Goal: Task Accomplishment & Management: Manage account settings

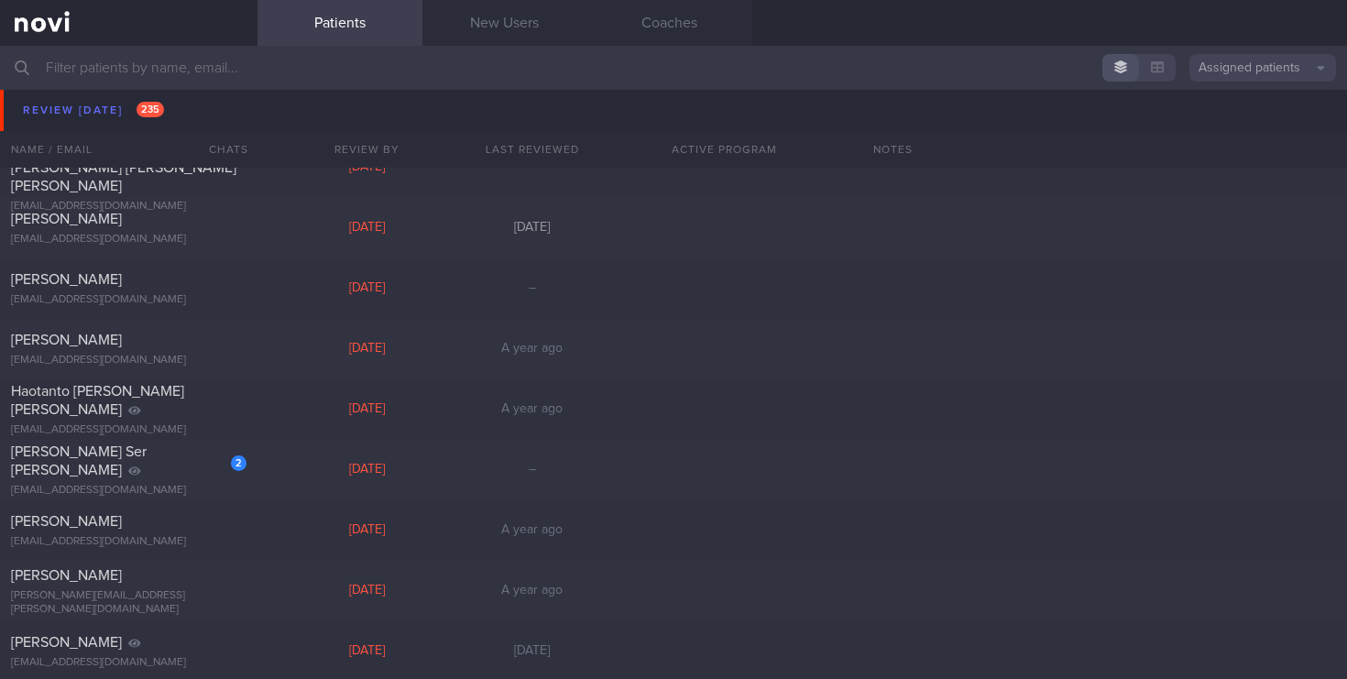
scroll to position [3621, 0]
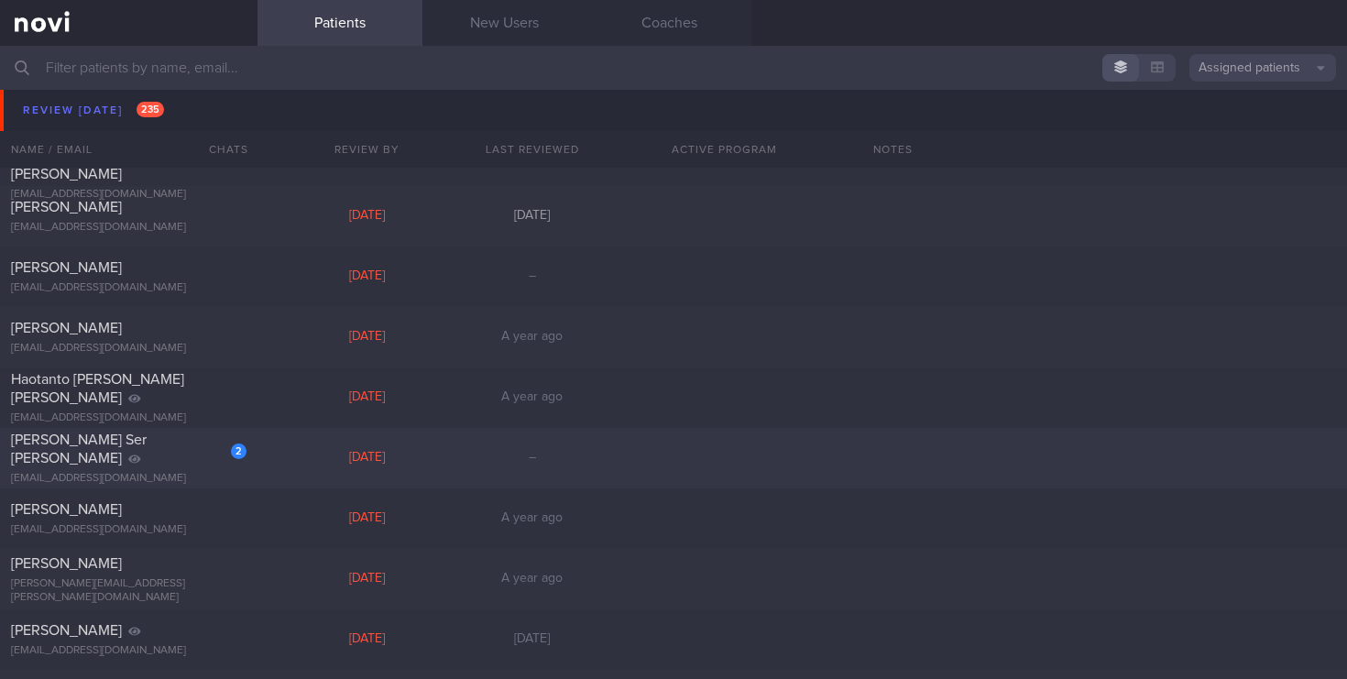
click at [189, 457] on div "[PERSON_NAME] Ser [PERSON_NAME]" at bounding box center [126, 449] width 231 height 37
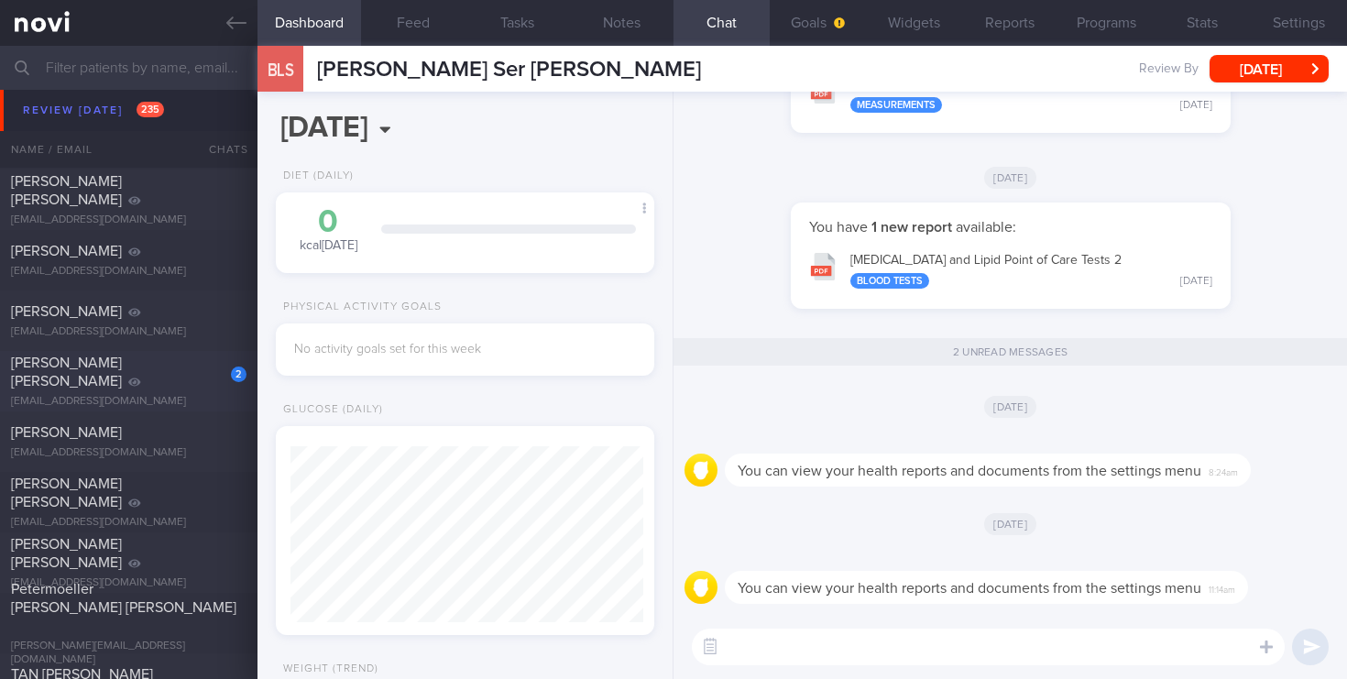
scroll to position [176, 353]
click at [206, 382] on div "2" at bounding box center [226, 368] width 40 height 28
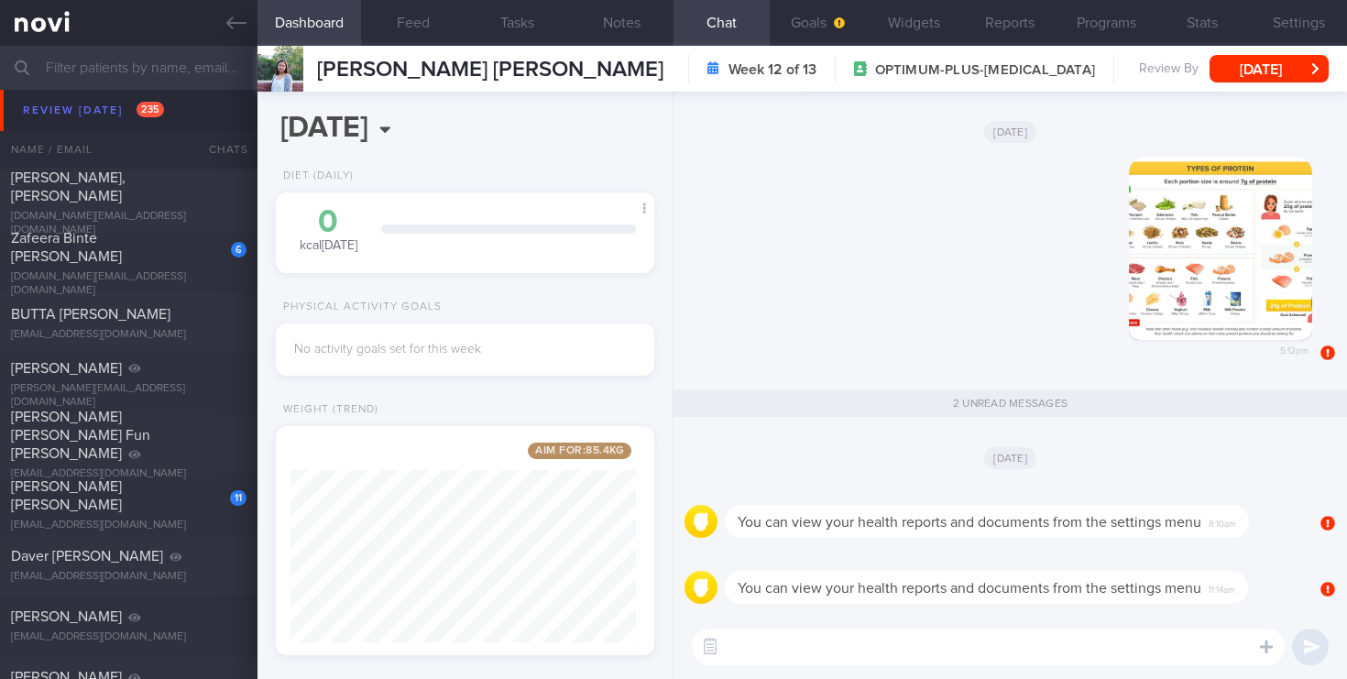
scroll to position [7503, 0]
click at [122, 257] on span "Zafeera Binte [PERSON_NAME]" at bounding box center [66, 248] width 111 height 33
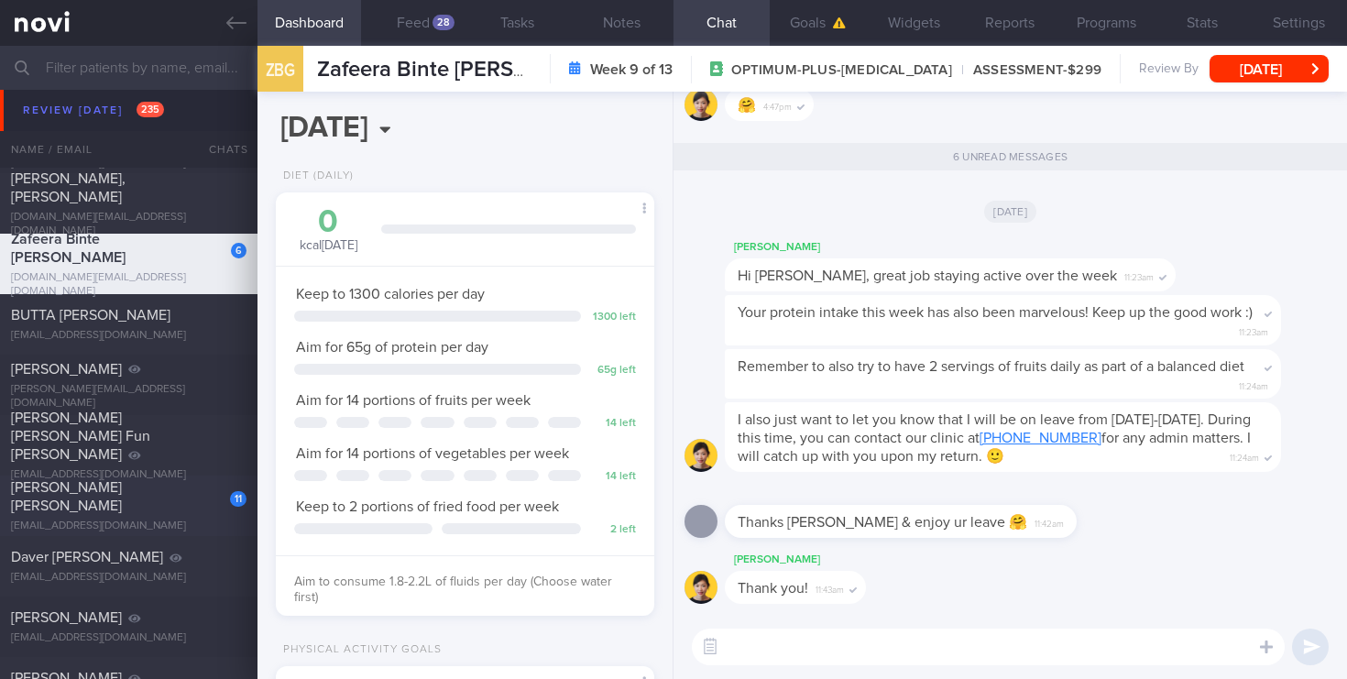
click at [104, 497] on div "[PERSON_NAME] [PERSON_NAME]" at bounding box center [126, 496] width 231 height 37
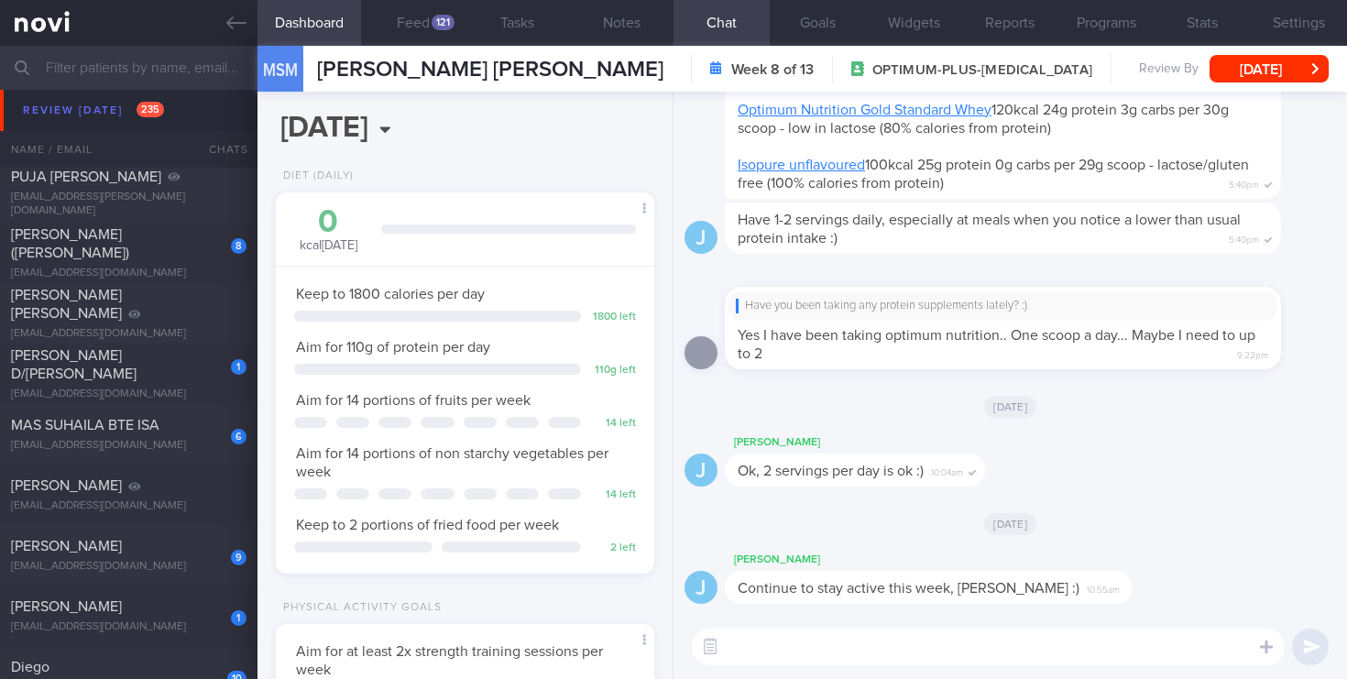
scroll to position [8485, 0]
click at [169, 301] on div "[PERSON_NAME] [PERSON_NAME]" at bounding box center [126, 300] width 231 height 37
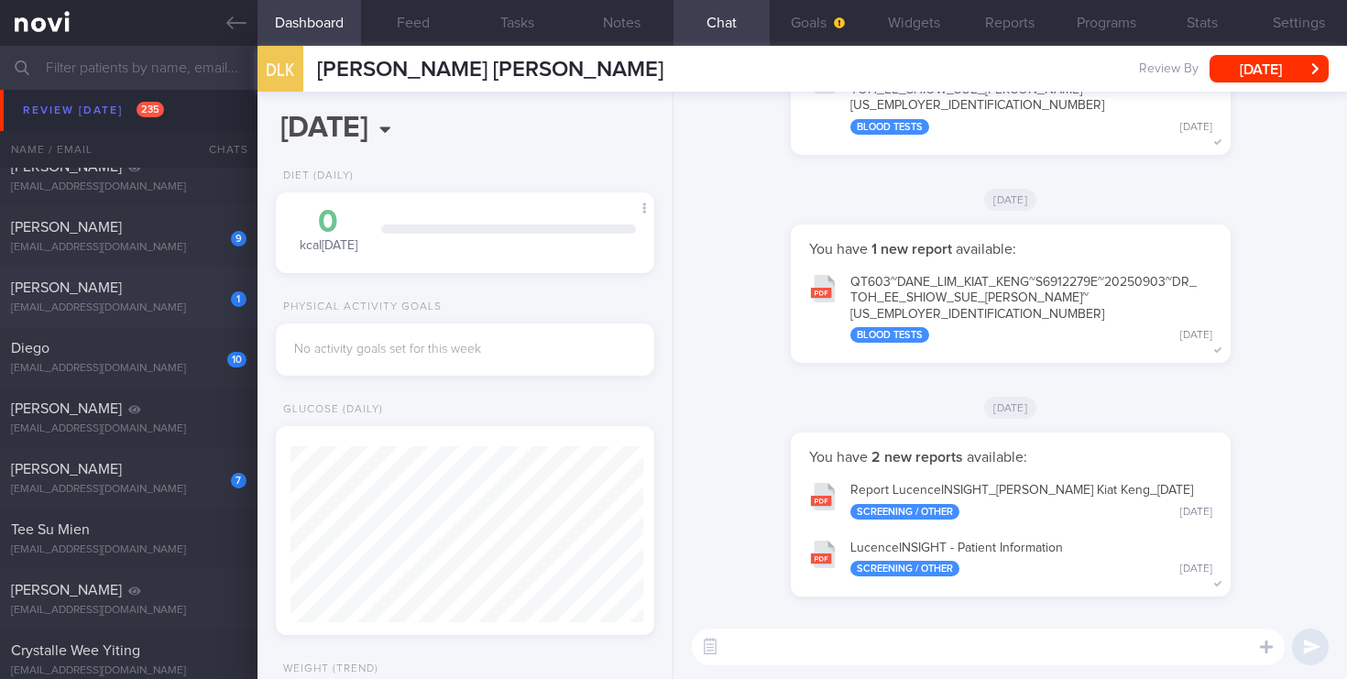
click at [214, 306] on div "1" at bounding box center [226, 293] width 40 height 28
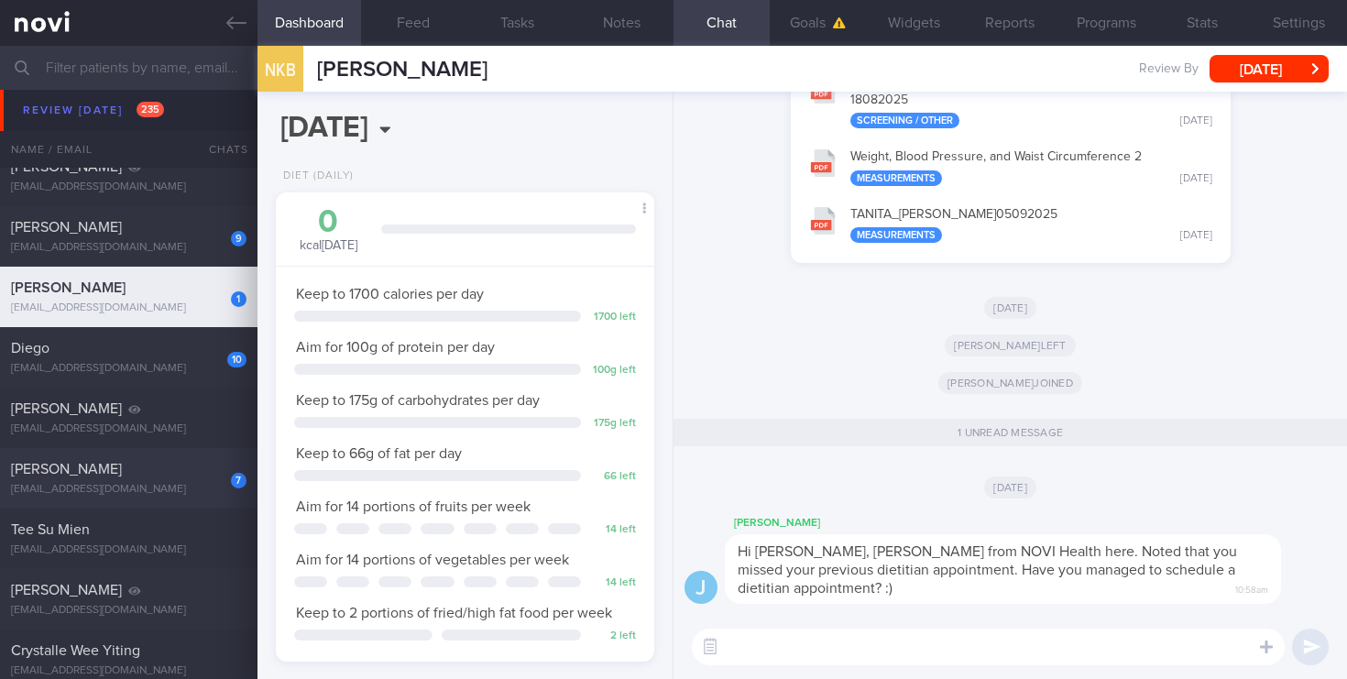
click at [122, 466] on span "[PERSON_NAME]" at bounding box center [66, 469] width 111 height 15
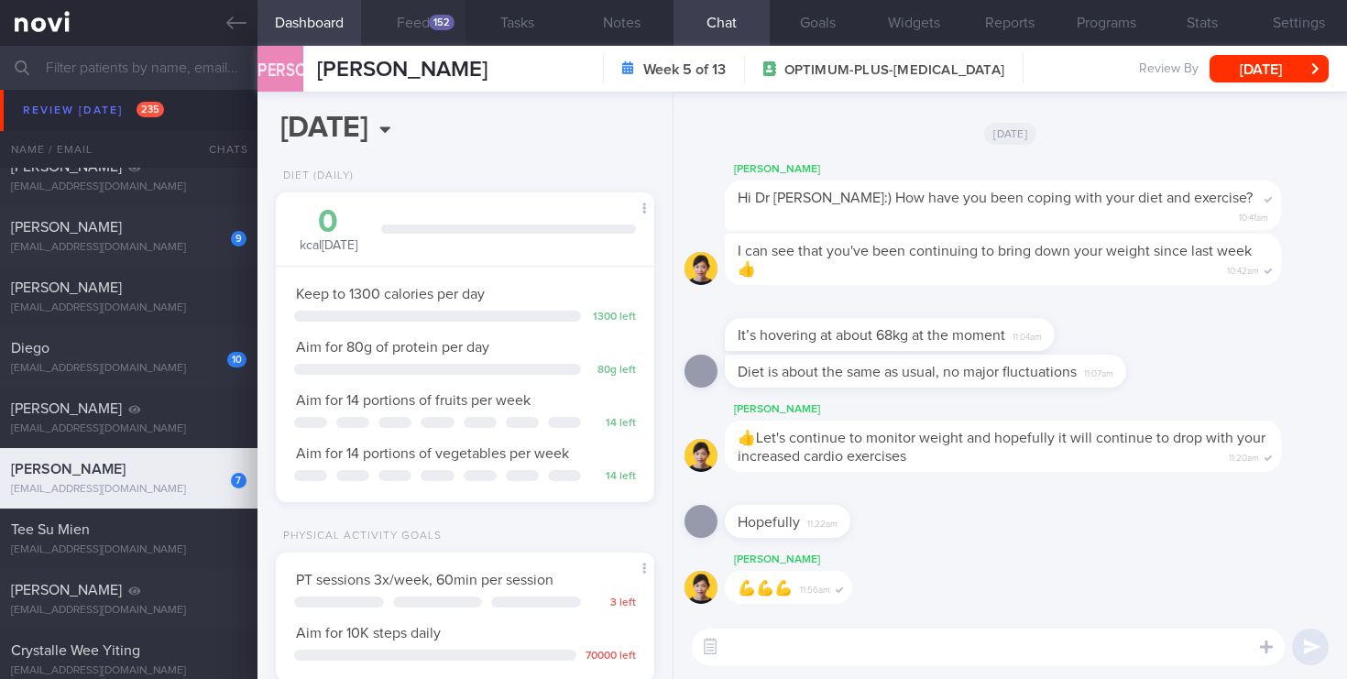
click at [428, 19] on button "Feed 152" at bounding box center [413, 23] width 104 height 46
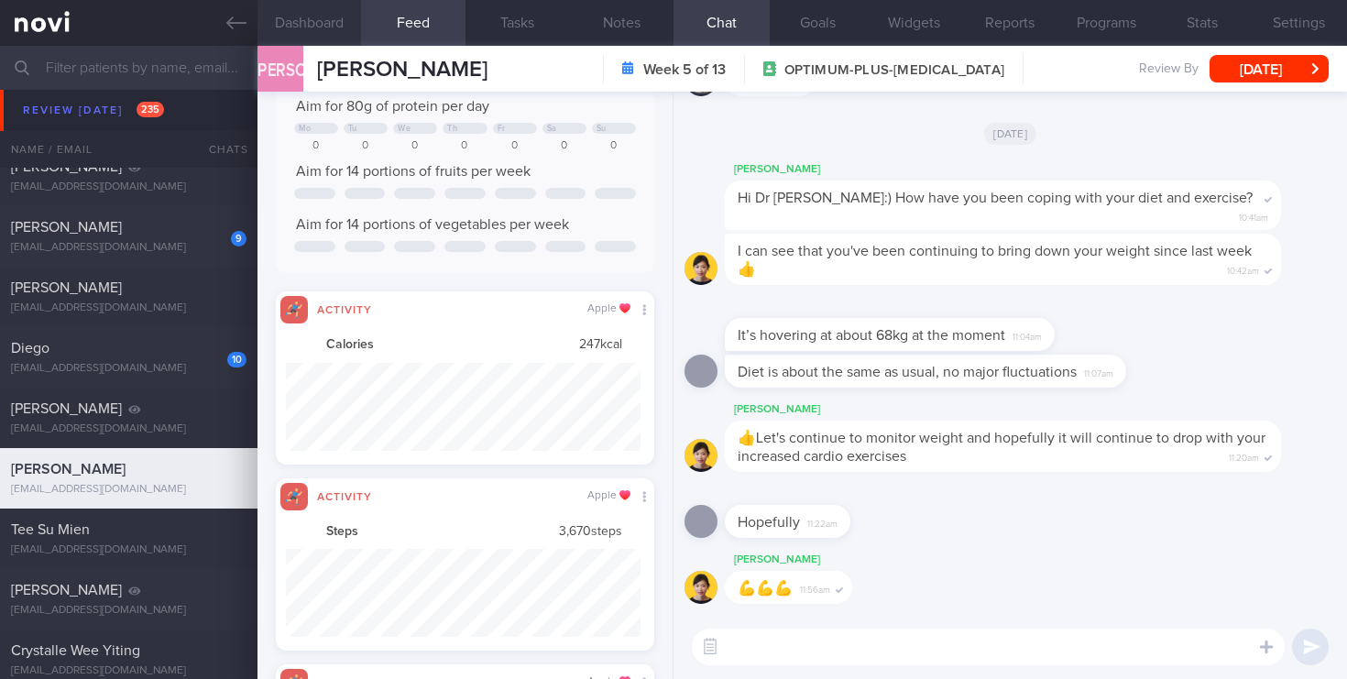
click at [304, 22] on button "Dashboard" at bounding box center [309, 23] width 104 height 46
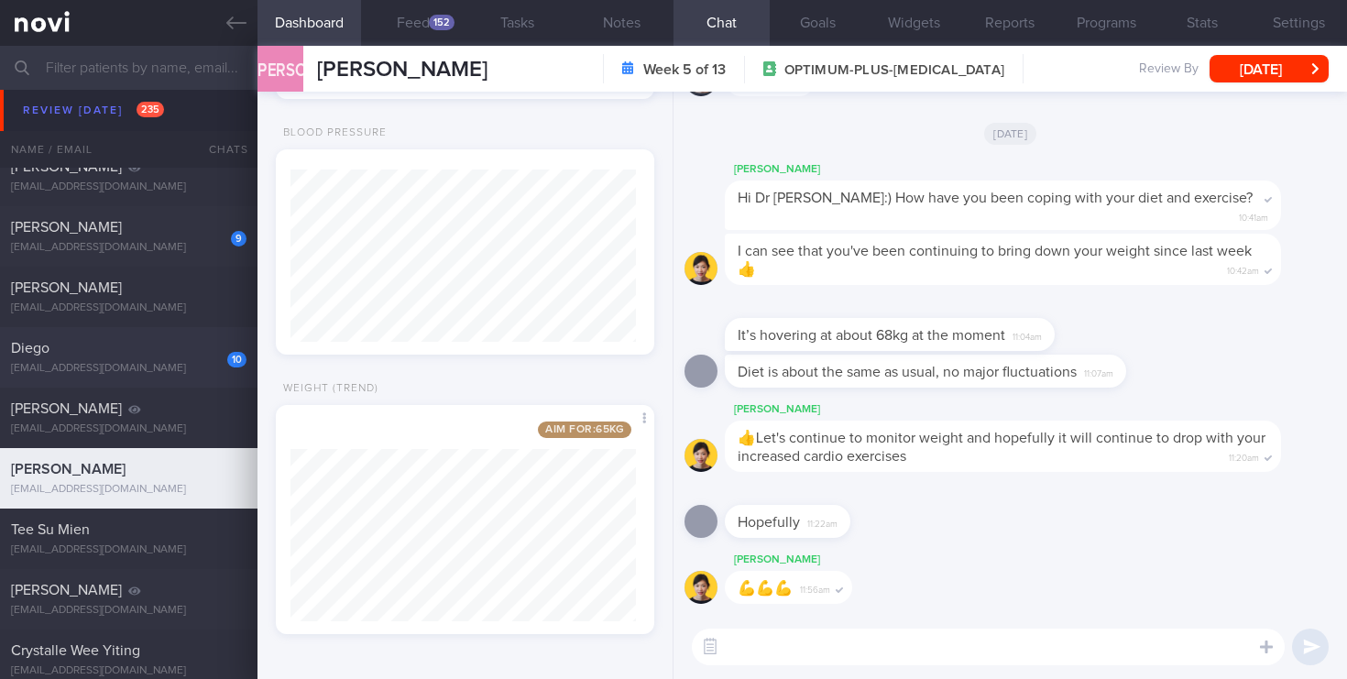
click at [186, 363] on div "[EMAIL_ADDRESS][DOMAIN_NAME]" at bounding box center [128, 369] width 235 height 14
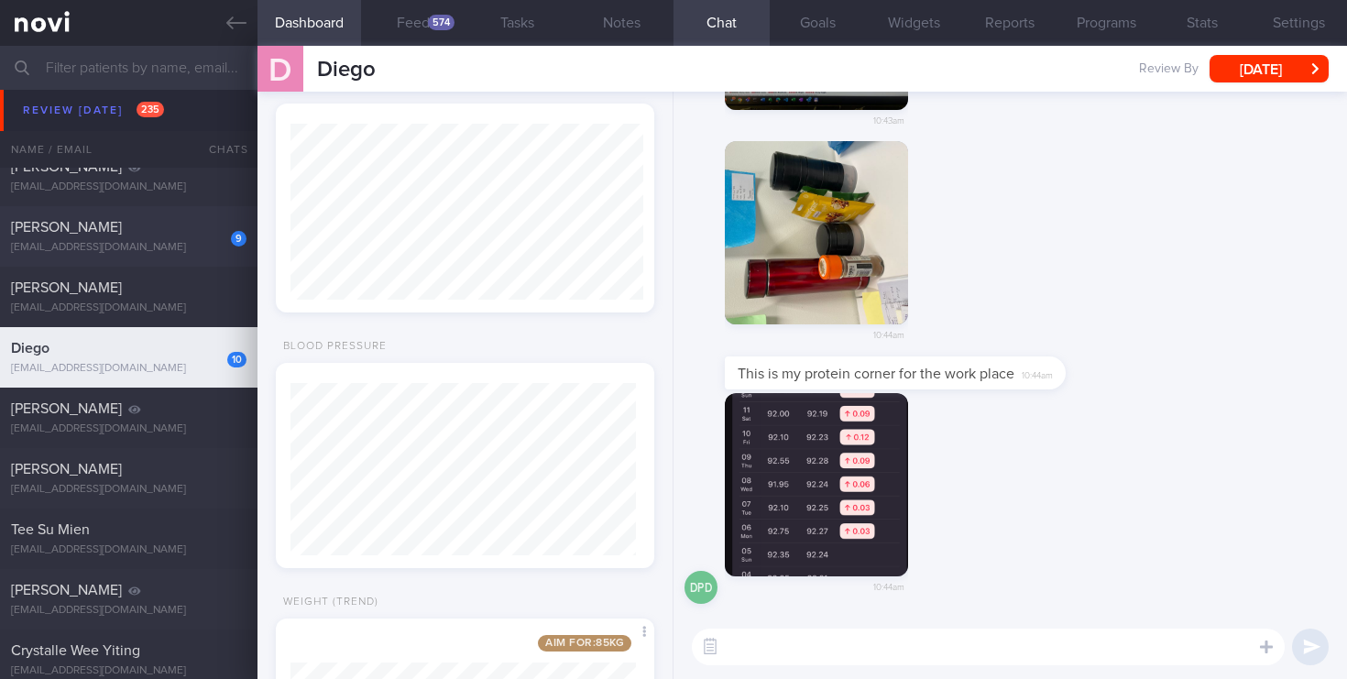
click at [182, 246] on div "[EMAIL_ADDRESS][DOMAIN_NAME]" at bounding box center [128, 248] width 235 height 14
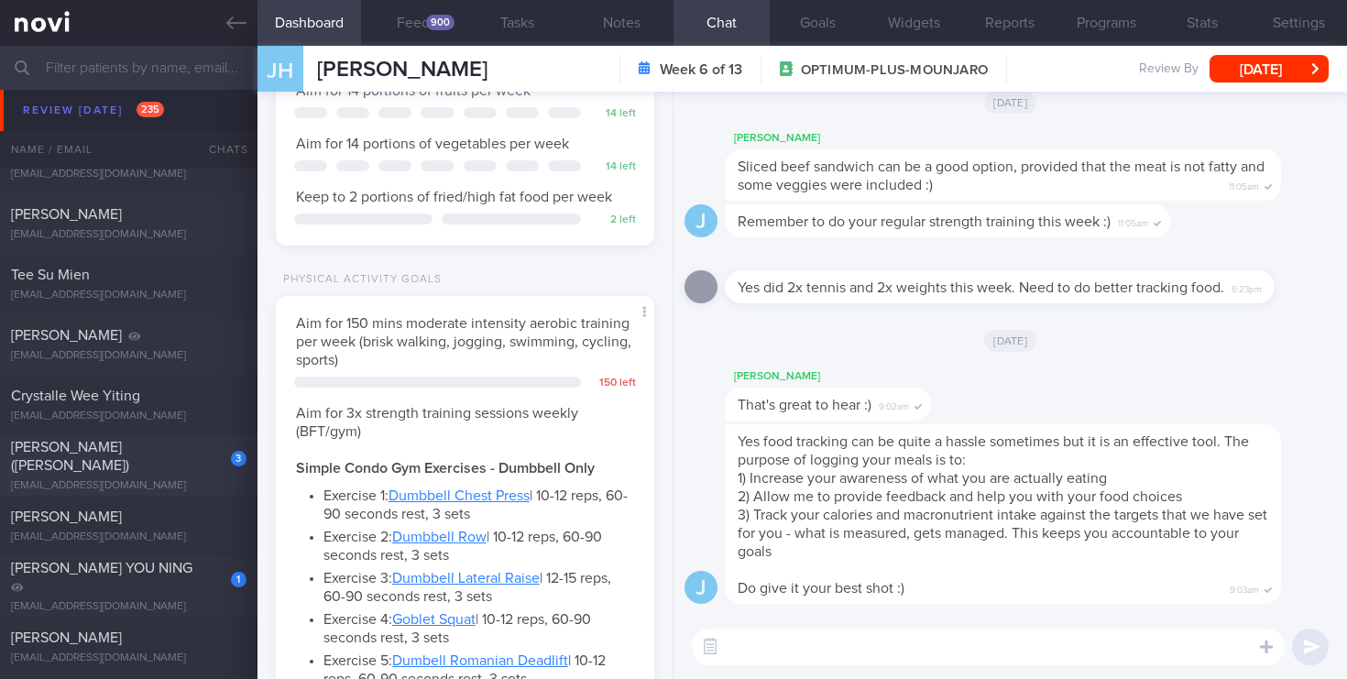
click at [190, 451] on div "[PERSON_NAME] ([PERSON_NAME])" at bounding box center [126, 456] width 231 height 37
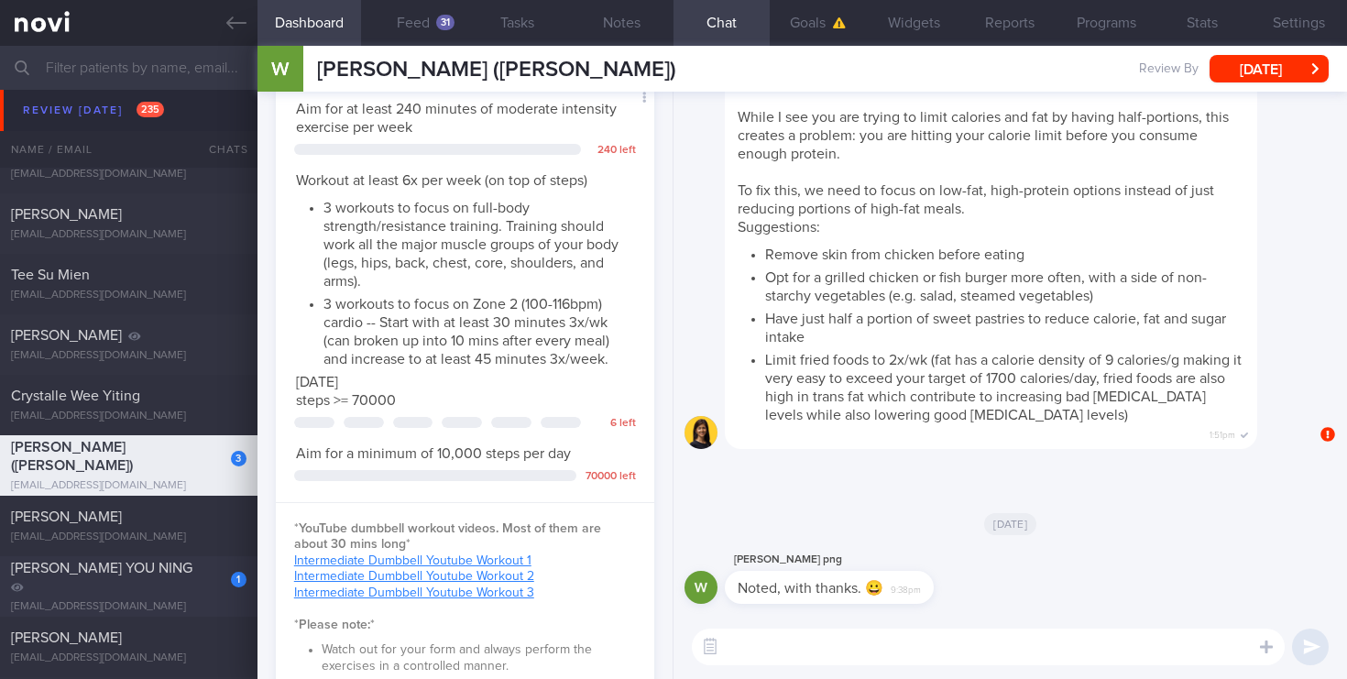
click at [116, 586] on div "[PERSON_NAME] YOU NING" at bounding box center [126, 577] width 231 height 37
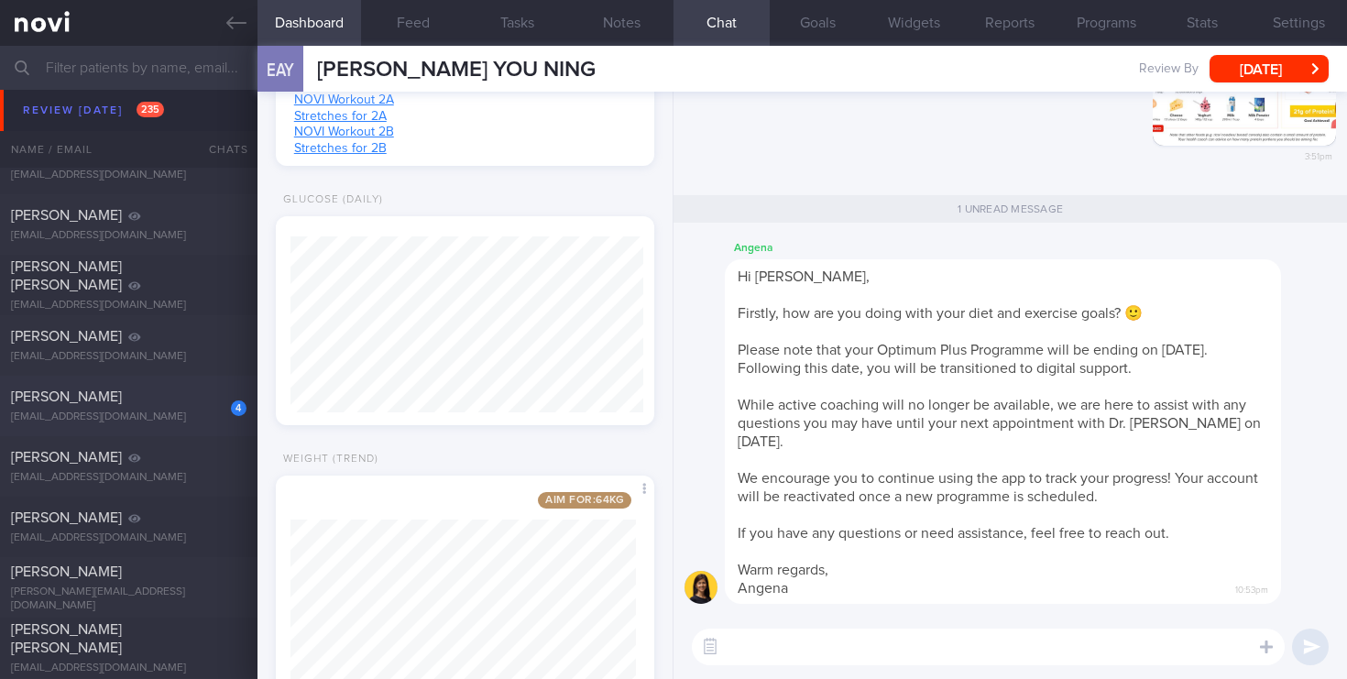
click at [203, 423] on div "[EMAIL_ADDRESS][DOMAIN_NAME]" at bounding box center [128, 417] width 235 height 14
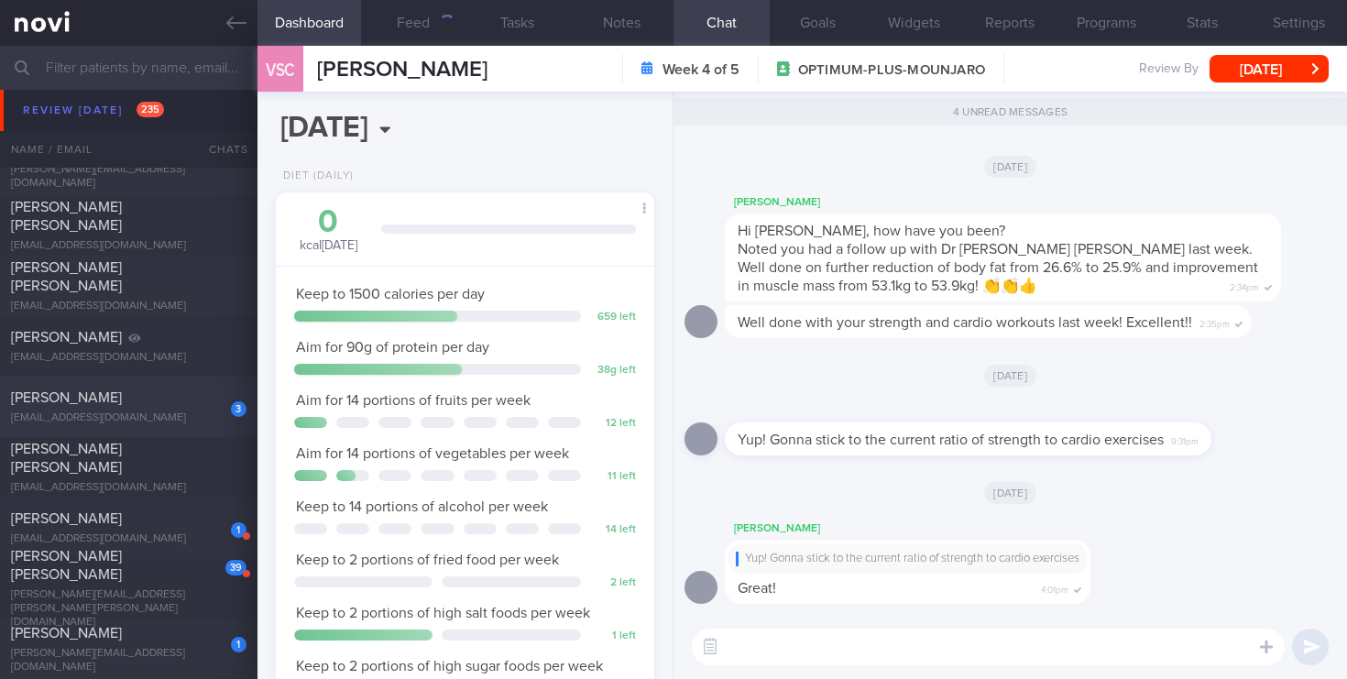
click at [214, 411] on div "3" at bounding box center [226, 402] width 40 height 28
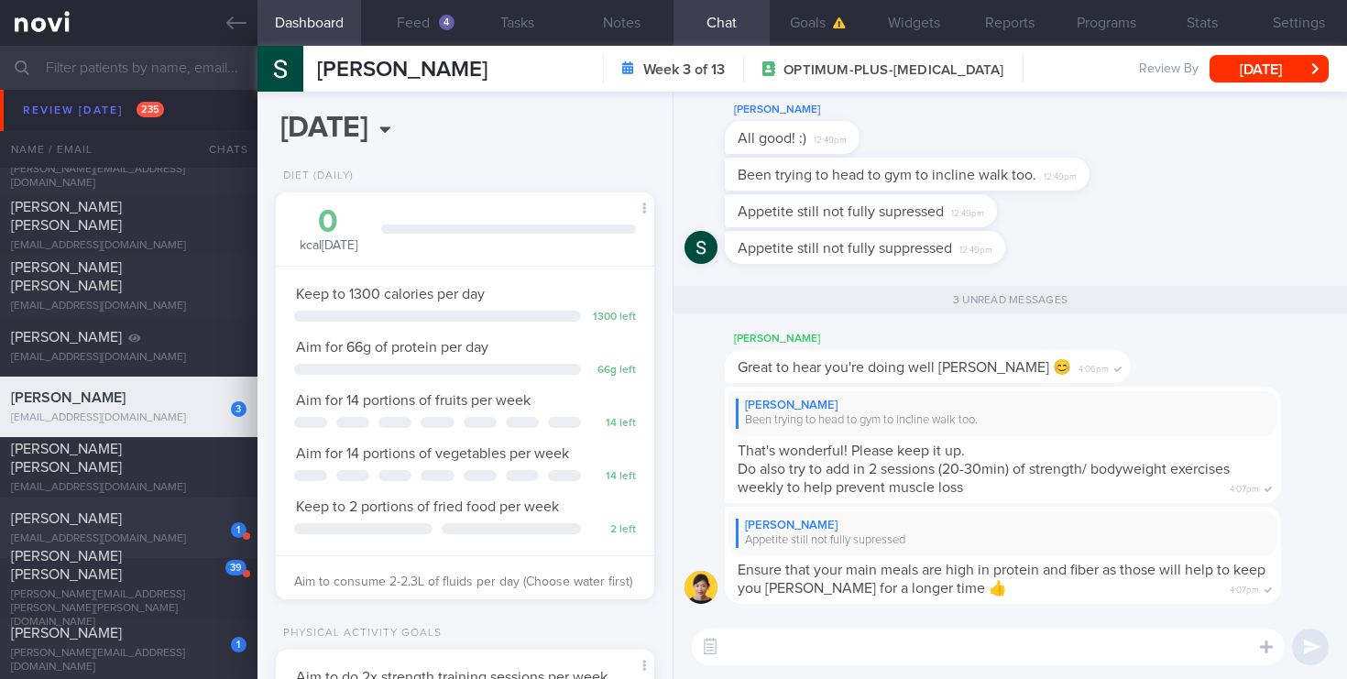
click at [169, 521] on div "[PERSON_NAME]" at bounding box center [126, 518] width 231 height 18
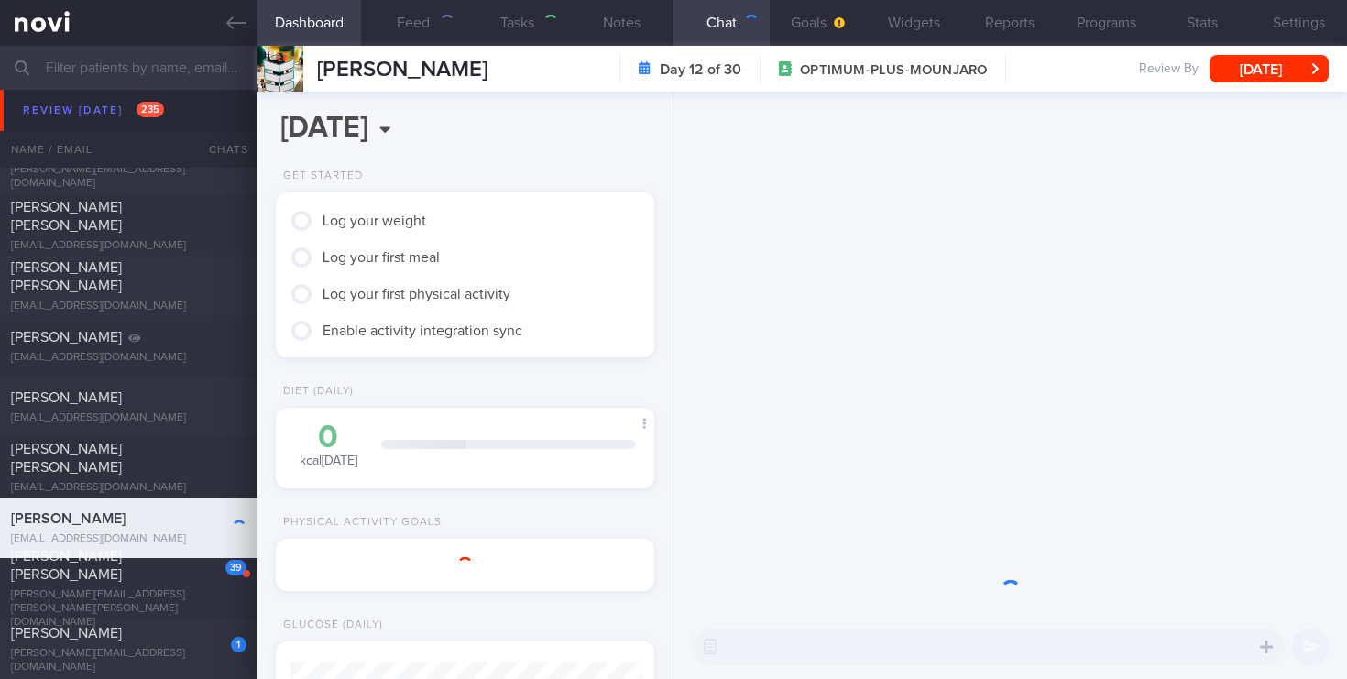
select select "9"
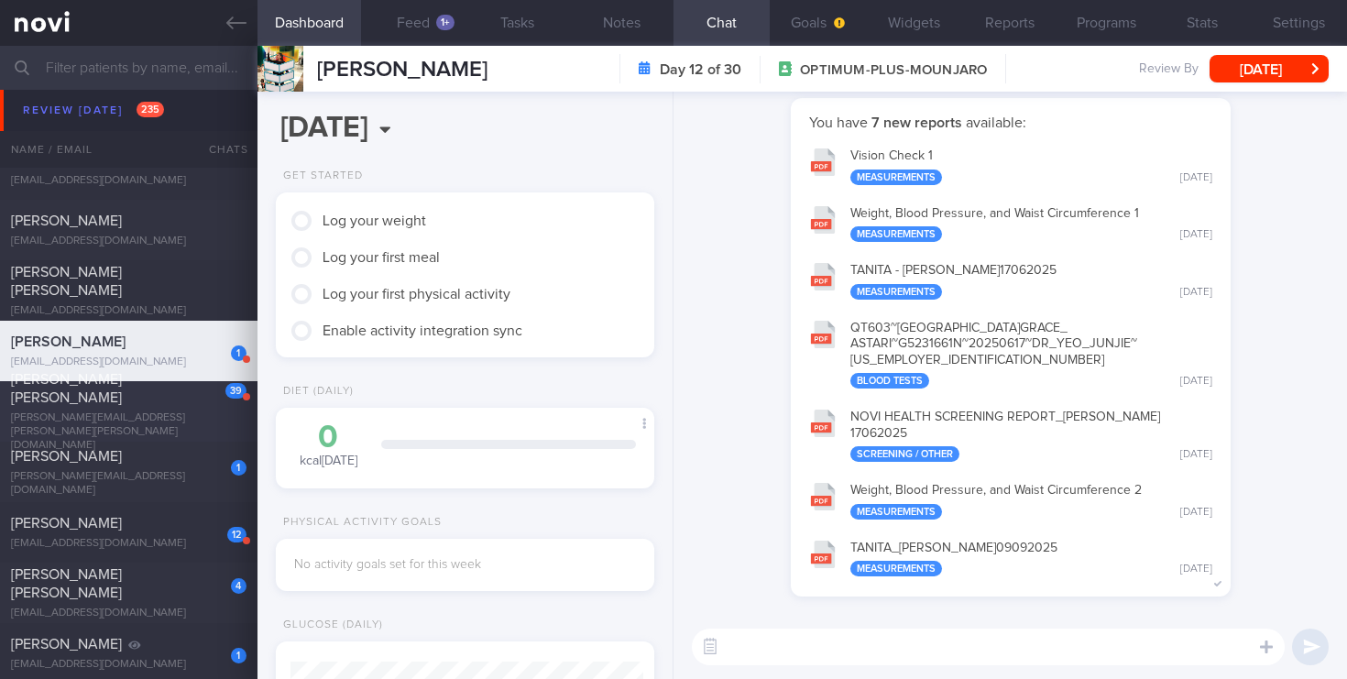
click at [169, 421] on div "39 [PERSON_NAME] [PERSON_NAME] [PERSON_NAME][EMAIL_ADDRESS][PERSON_NAME][PERSON…" at bounding box center [128, 411] width 257 height 82
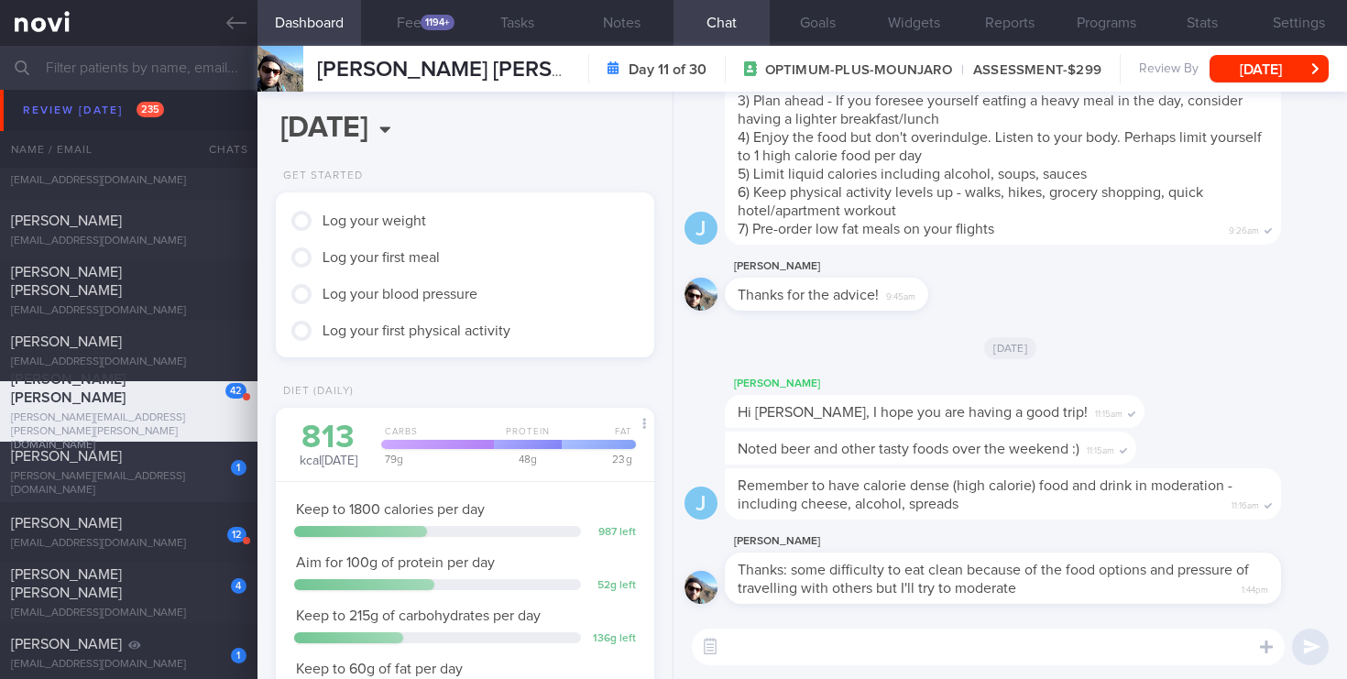
click at [209, 460] on div "1" at bounding box center [226, 461] width 40 height 28
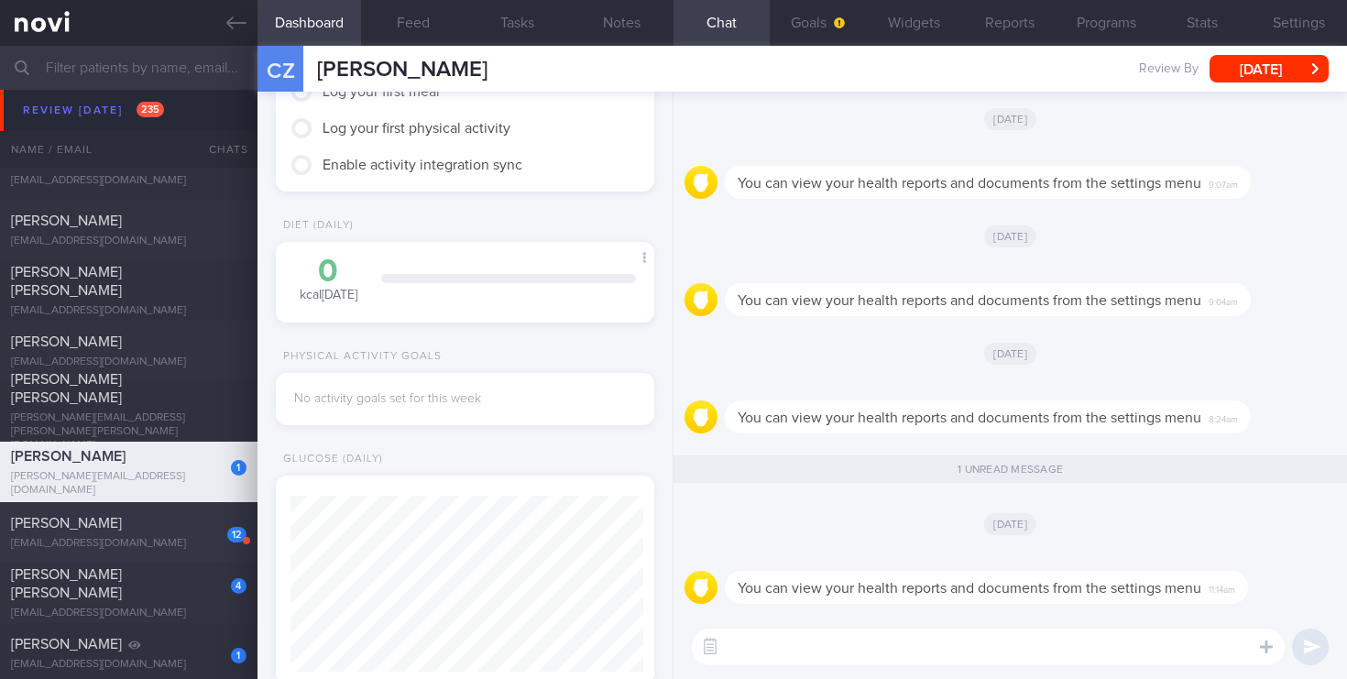
click at [168, 511] on div "12 [PERSON_NAME] [EMAIL_ADDRESS][DOMAIN_NAME] [DATE] [DATE] OPTIMUM-PLUS-[MEDIC…" at bounding box center [673, 532] width 1347 height 60
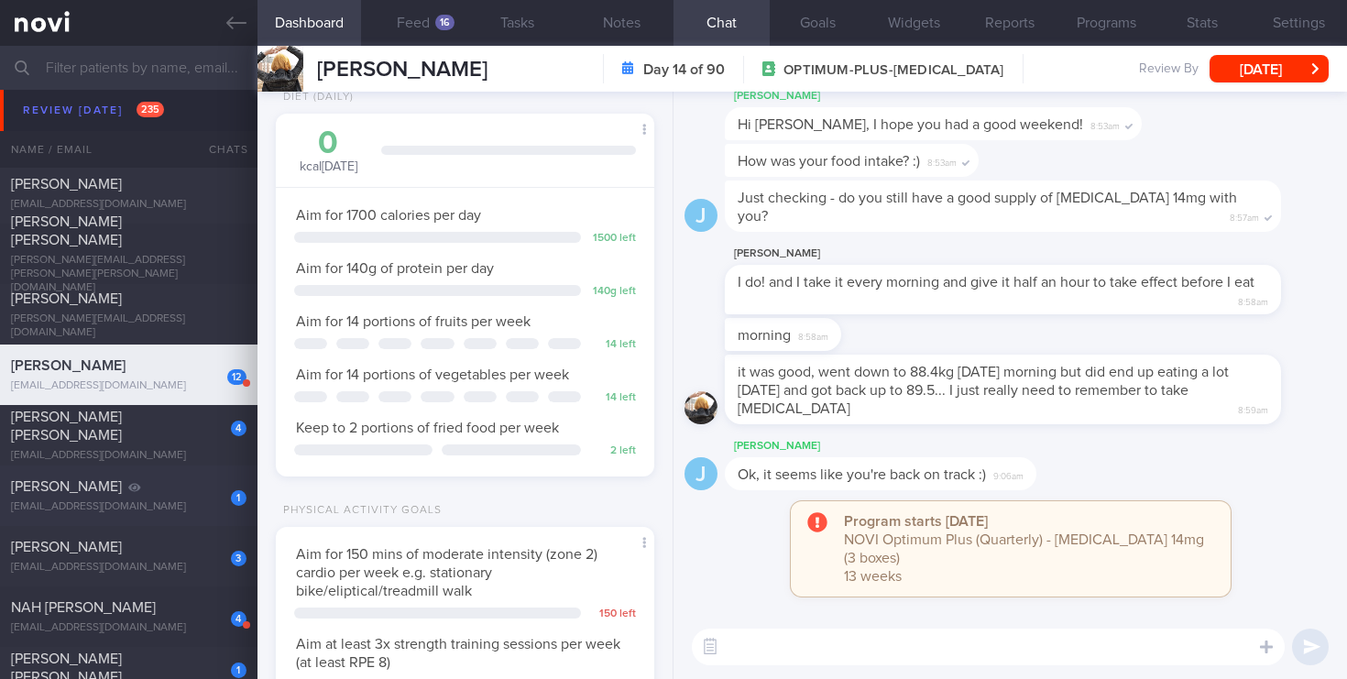
click at [137, 503] on div "[EMAIL_ADDRESS][DOMAIN_NAME]" at bounding box center [128, 507] width 235 height 14
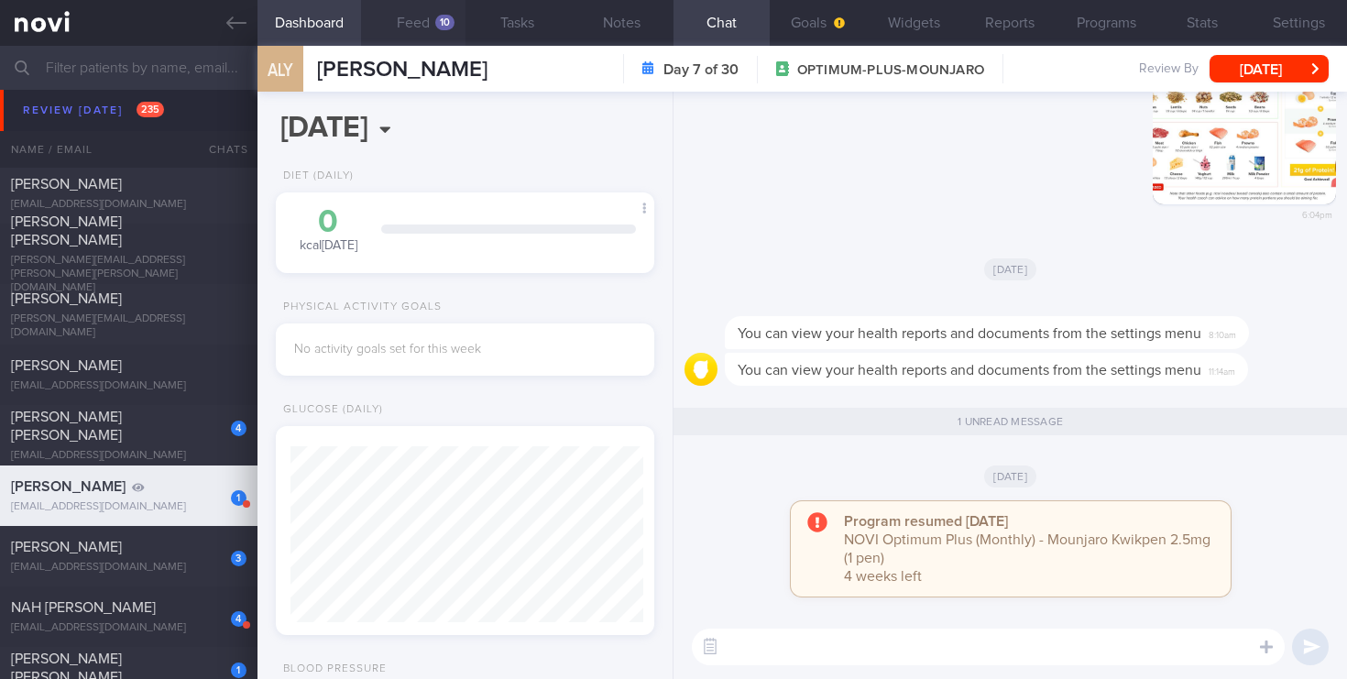
click at [436, 32] on button "Feed 10" at bounding box center [413, 23] width 104 height 46
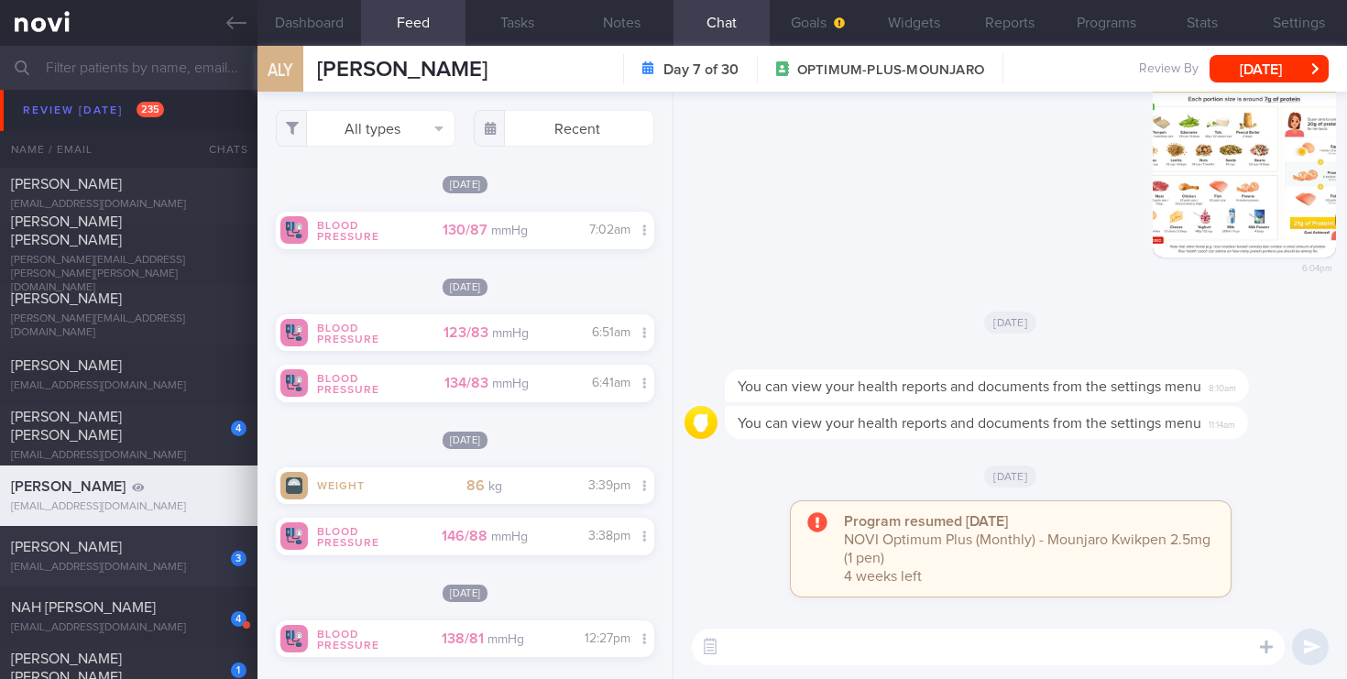
click at [176, 546] on div "[PERSON_NAME]" at bounding box center [126, 547] width 231 height 18
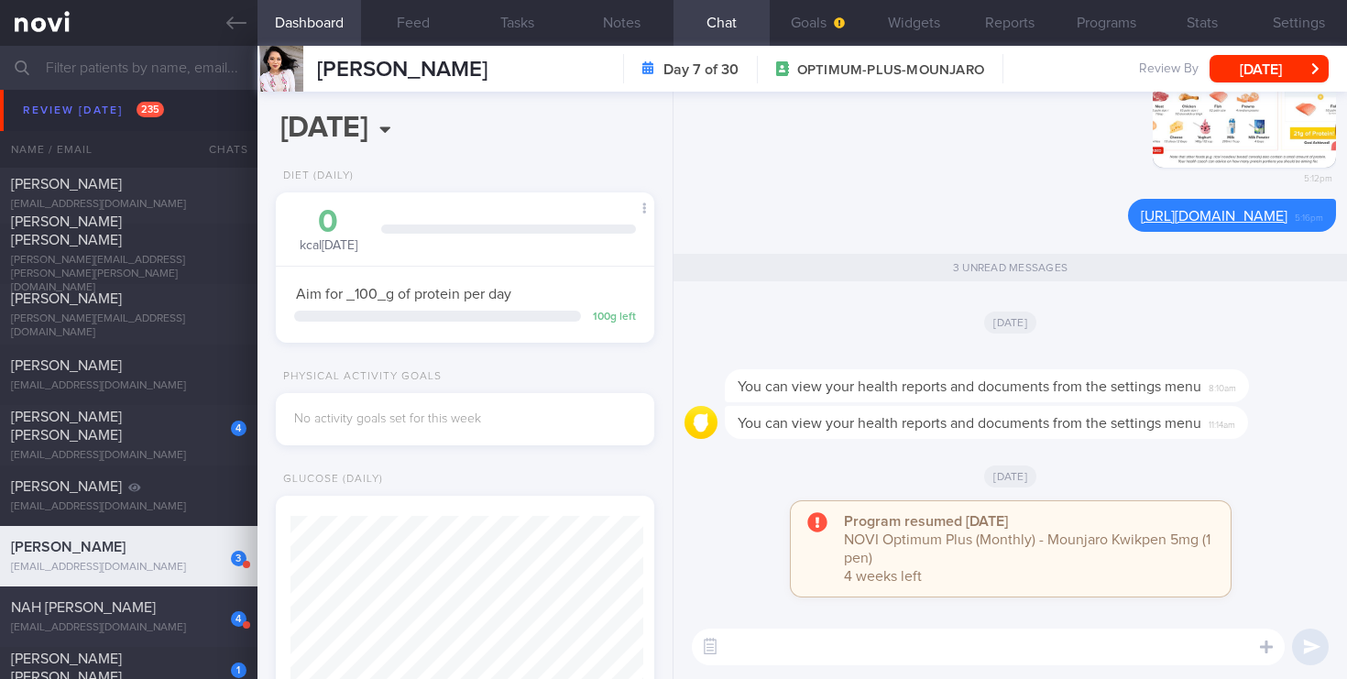
click at [213, 619] on div "4" at bounding box center [226, 612] width 40 height 28
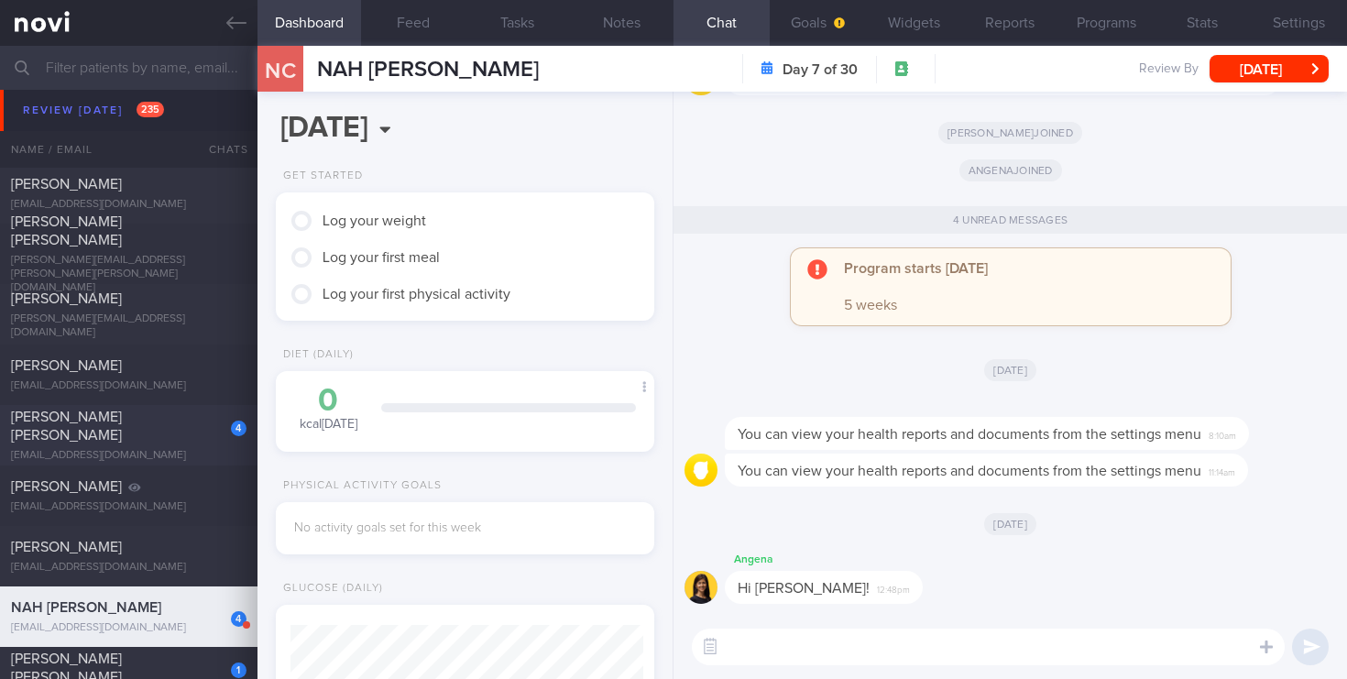
click at [108, 438] on div "4 [PERSON_NAME] [PERSON_NAME] [EMAIL_ADDRESS][DOMAIN_NAME]" at bounding box center [128, 435] width 257 height 55
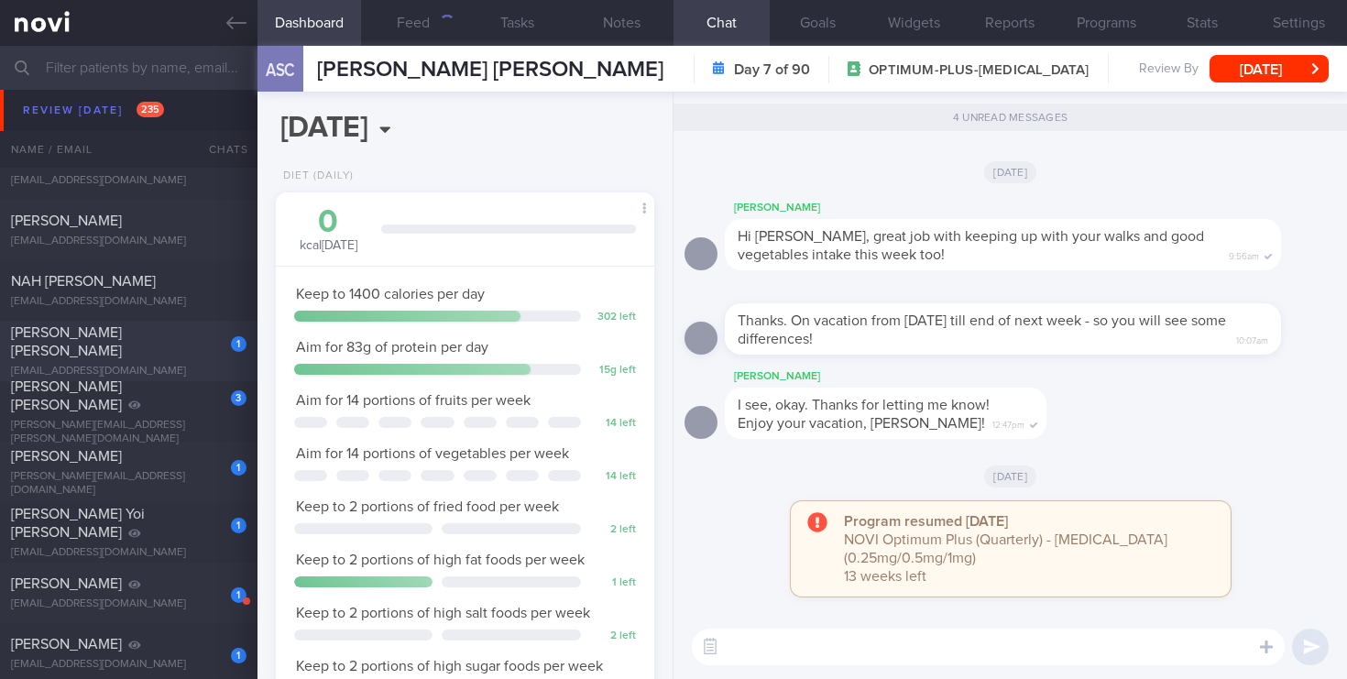
click at [221, 350] on div "1" at bounding box center [226, 337] width 40 height 28
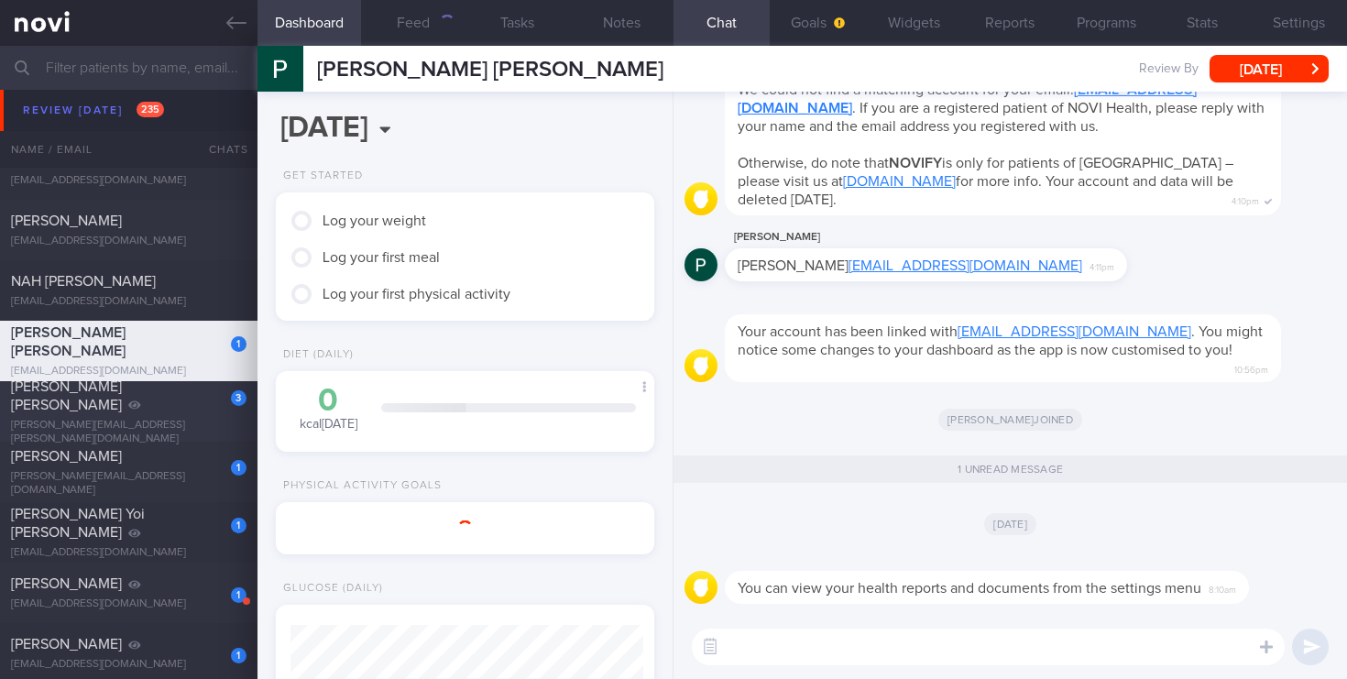
click at [175, 420] on div "3 [PERSON_NAME] [PERSON_NAME] [EMAIL_ADDRESS][PERSON_NAME][DOMAIN_NAME]" at bounding box center [128, 411] width 257 height 69
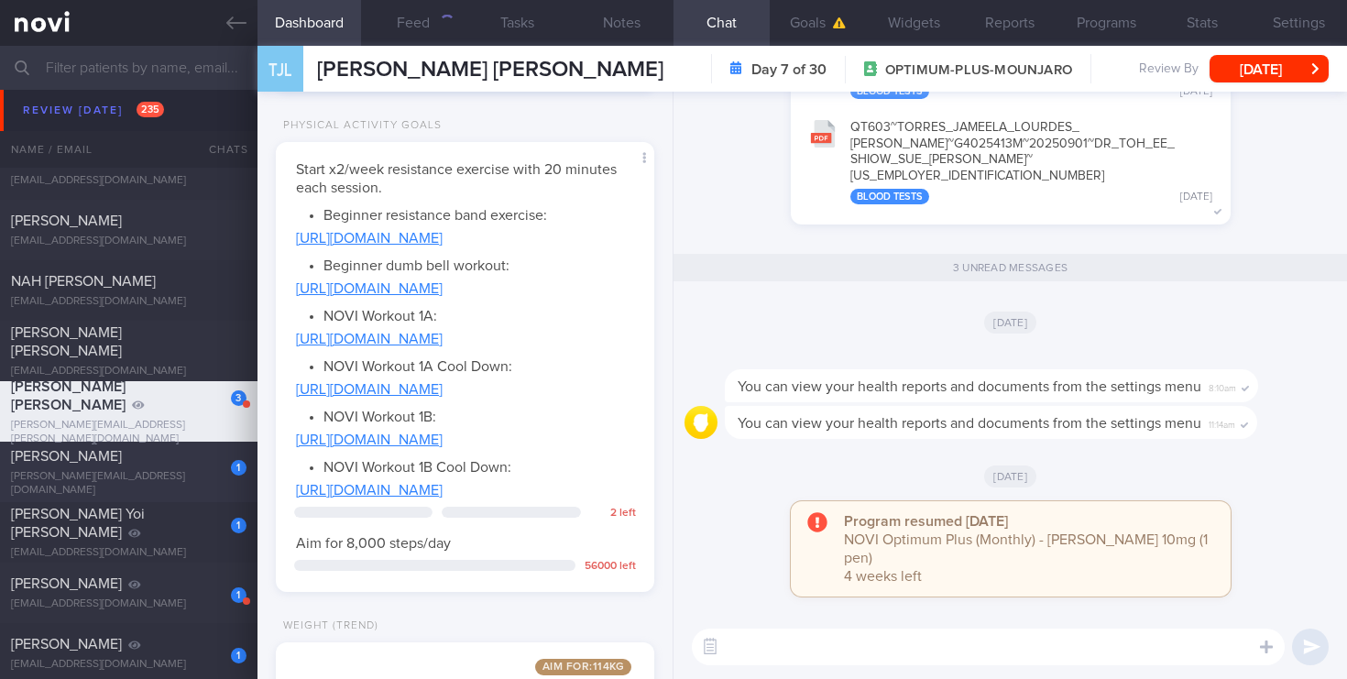
click at [199, 475] on div "[PERSON_NAME][EMAIL_ADDRESS][DOMAIN_NAME]" at bounding box center [128, 483] width 235 height 27
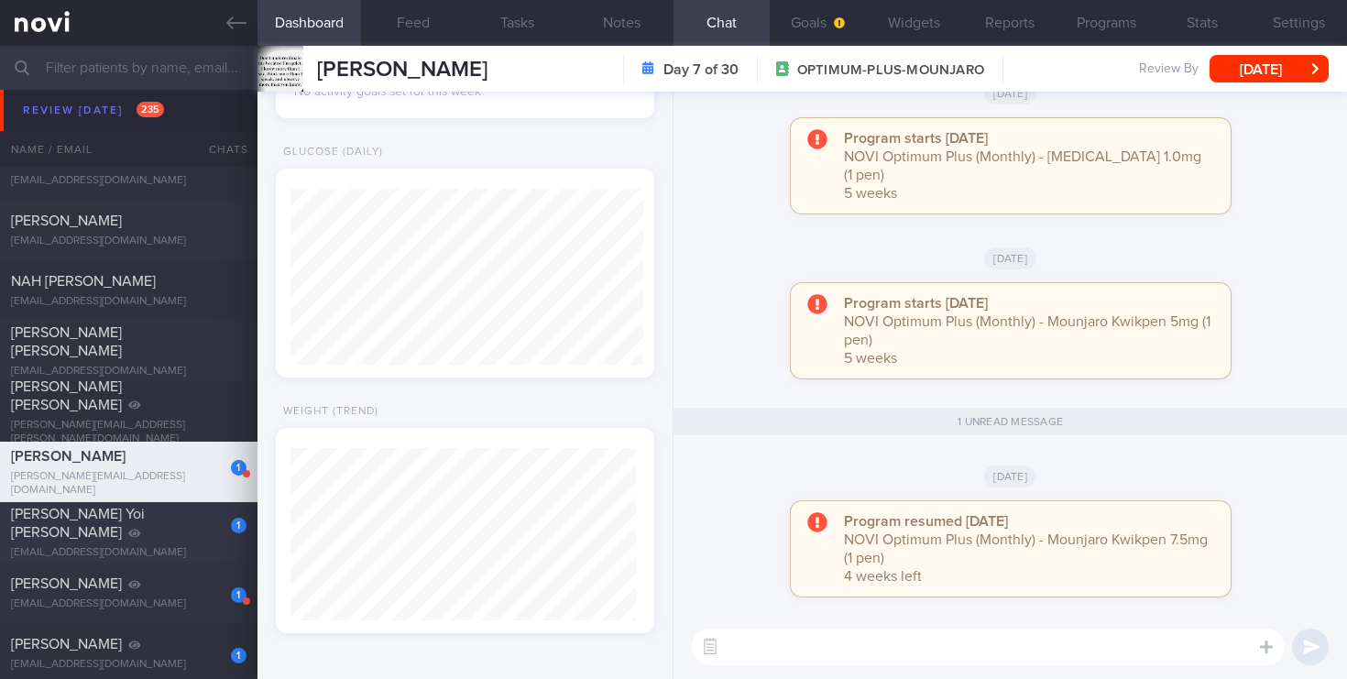
click at [201, 528] on div "[PERSON_NAME] Yoi [PERSON_NAME]" at bounding box center [126, 523] width 231 height 37
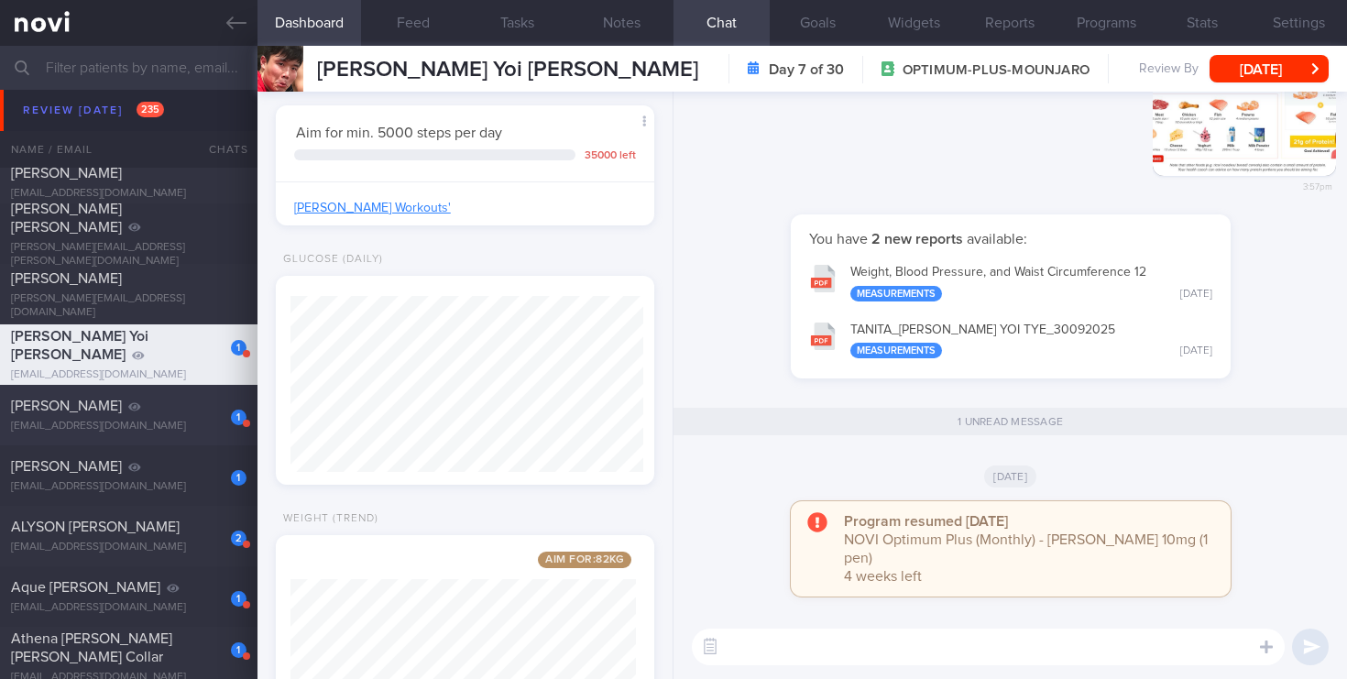
click at [180, 402] on div "[PERSON_NAME]" at bounding box center [126, 406] width 231 height 18
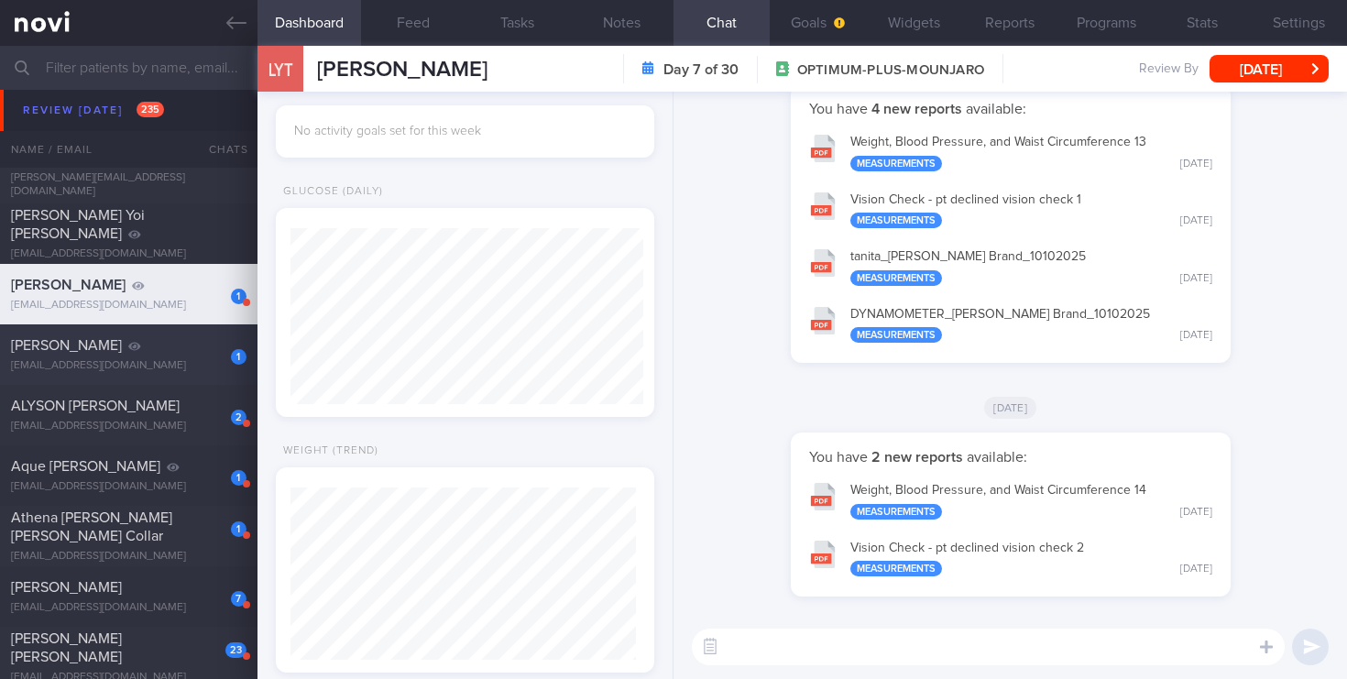
click at [190, 376] on div "1 [PERSON_NAME] [EMAIL_ADDRESS][DOMAIN_NAME] [DATE] [DATE] OPTIMUM-PLUS-MOUNJARO" at bounding box center [673, 354] width 1347 height 60
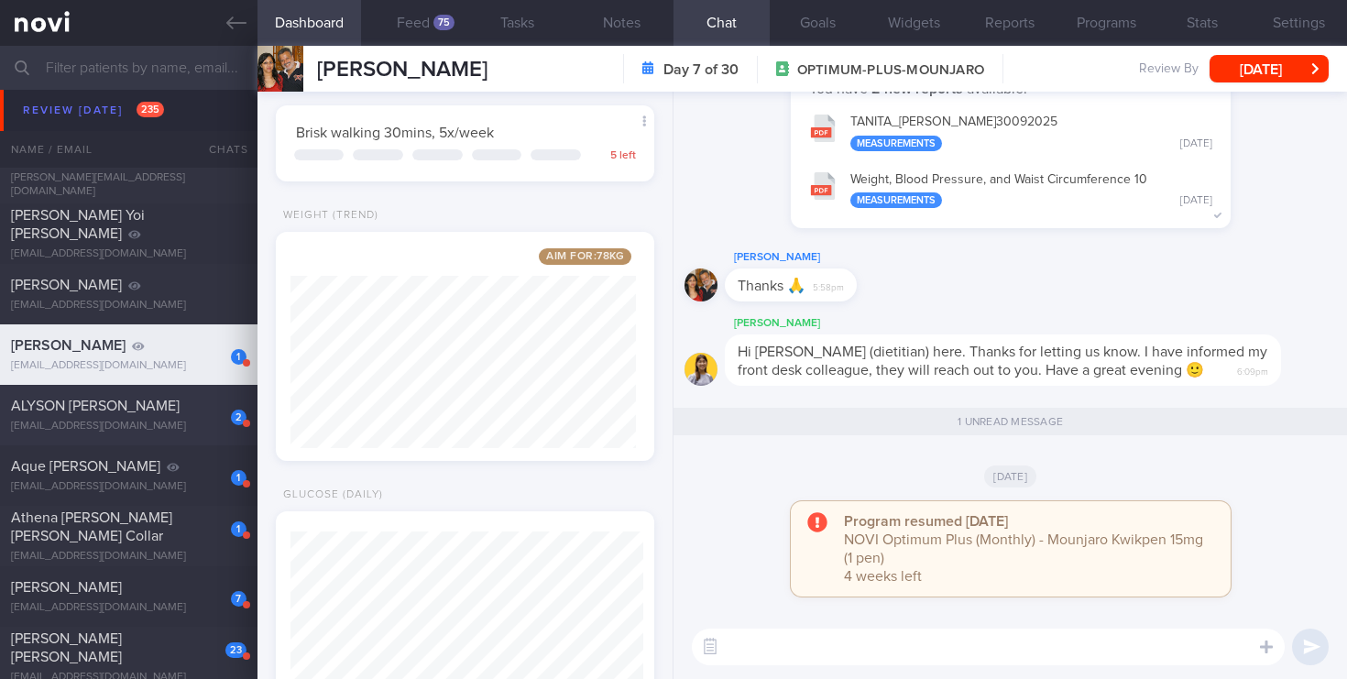
click at [158, 415] on div "ALYSON [PERSON_NAME]" at bounding box center [126, 406] width 231 height 18
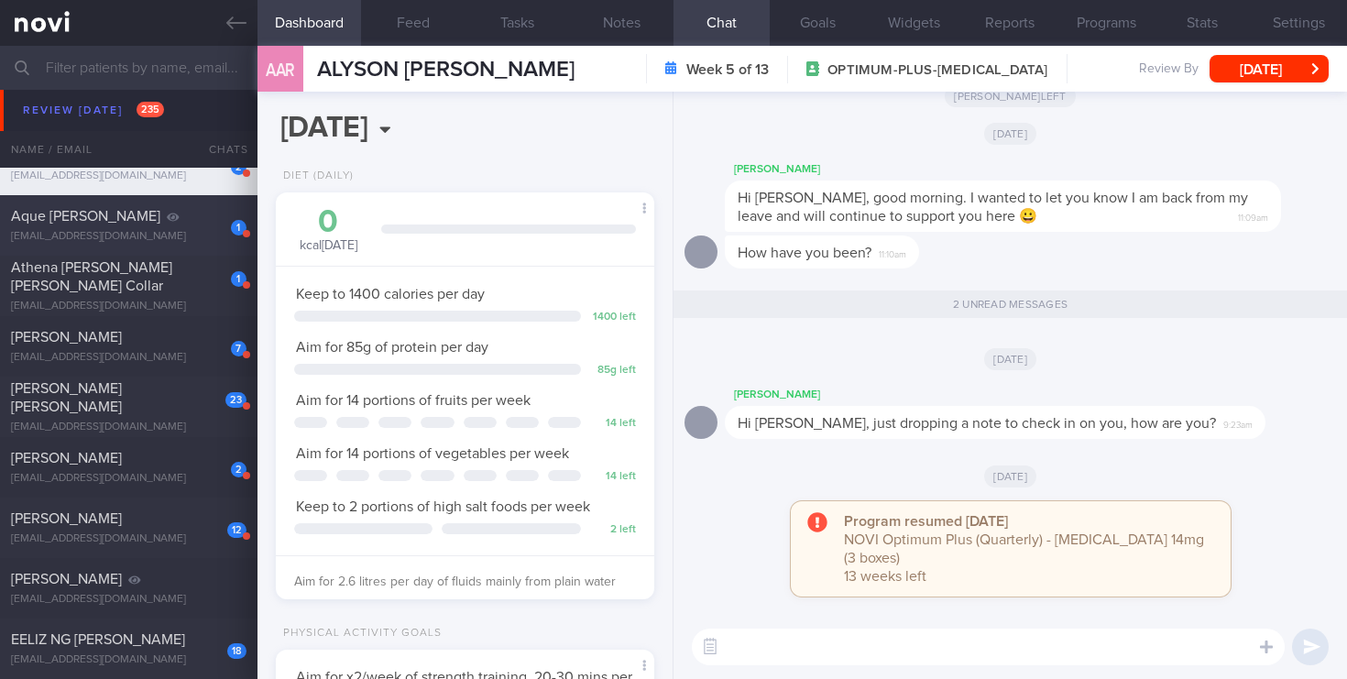
click at [222, 237] on div "[EMAIL_ADDRESS][DOMAIN_NAME]" at bounding box center [128, 237] width 235 height 14
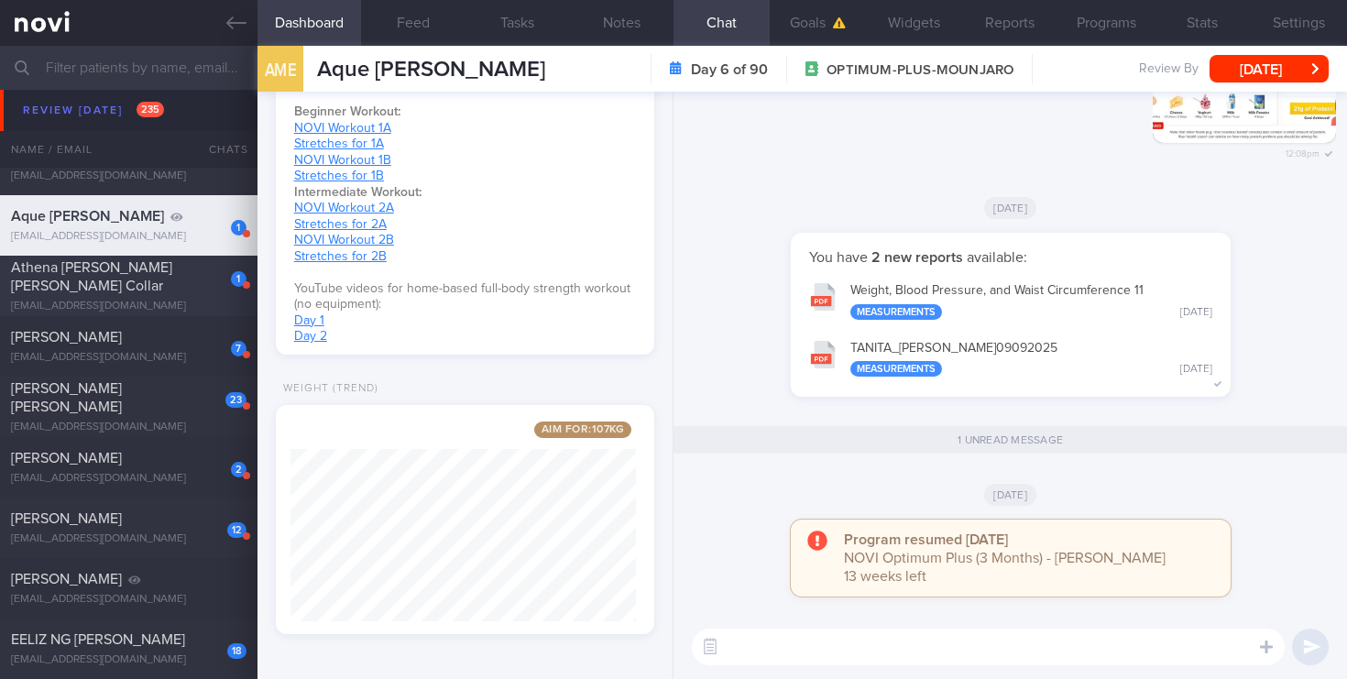
click at [143, 309] on div "1 Athena [PERSON_NAME] [PERSON_NAME] Collar [EMAIL_ADDRESS][DOMAIN_NAME] [DATE]…" at bounding box center [673, 286] width 1347 height 60
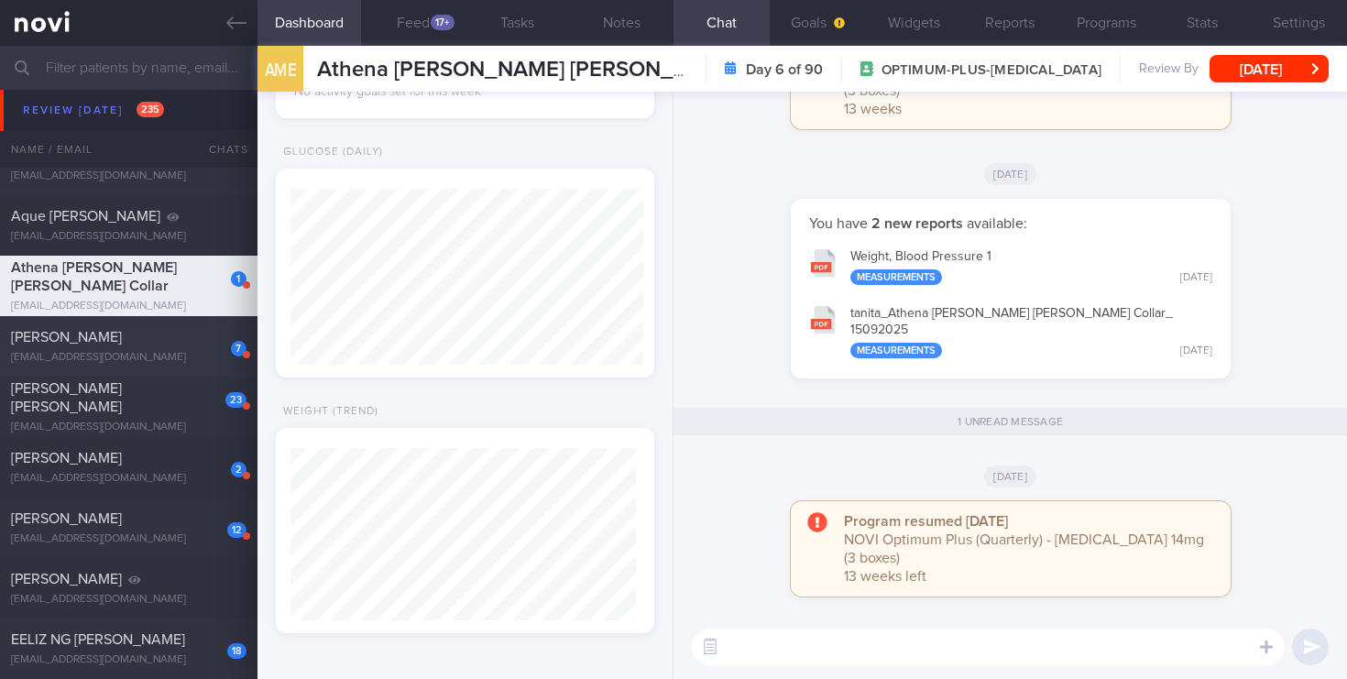
click at [213, 349] on div "7" at bounding box center [226, 342] width 40 height 28
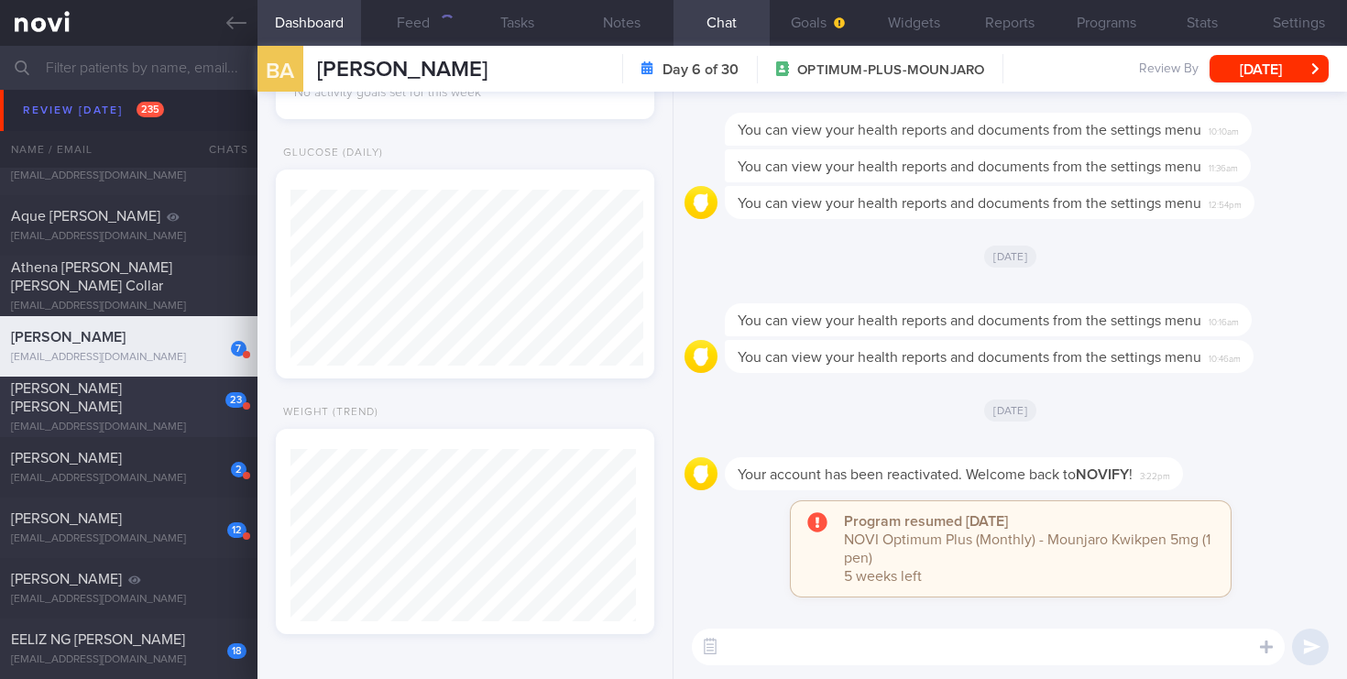
click at [198, 408] on div "23 [PERSON_NAME] [PERSON_NAME] [EMAIL_ADDRESS][DOMAIN_NAME]" at bounding box center [128, 406] width 257 height 55
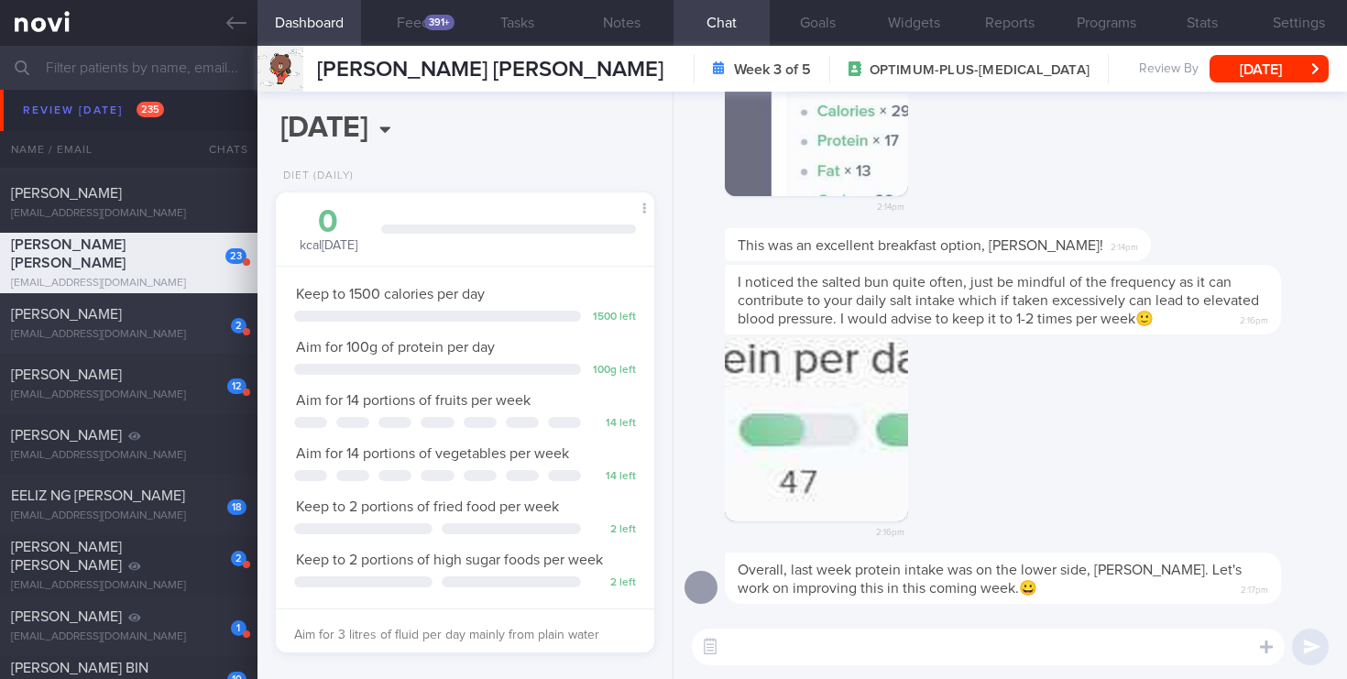
click at [205, 330] on div "[EMAIL_ADDRESS][DOMAIN_NAME]" at bounding box center [128, 335] width 235 height 14
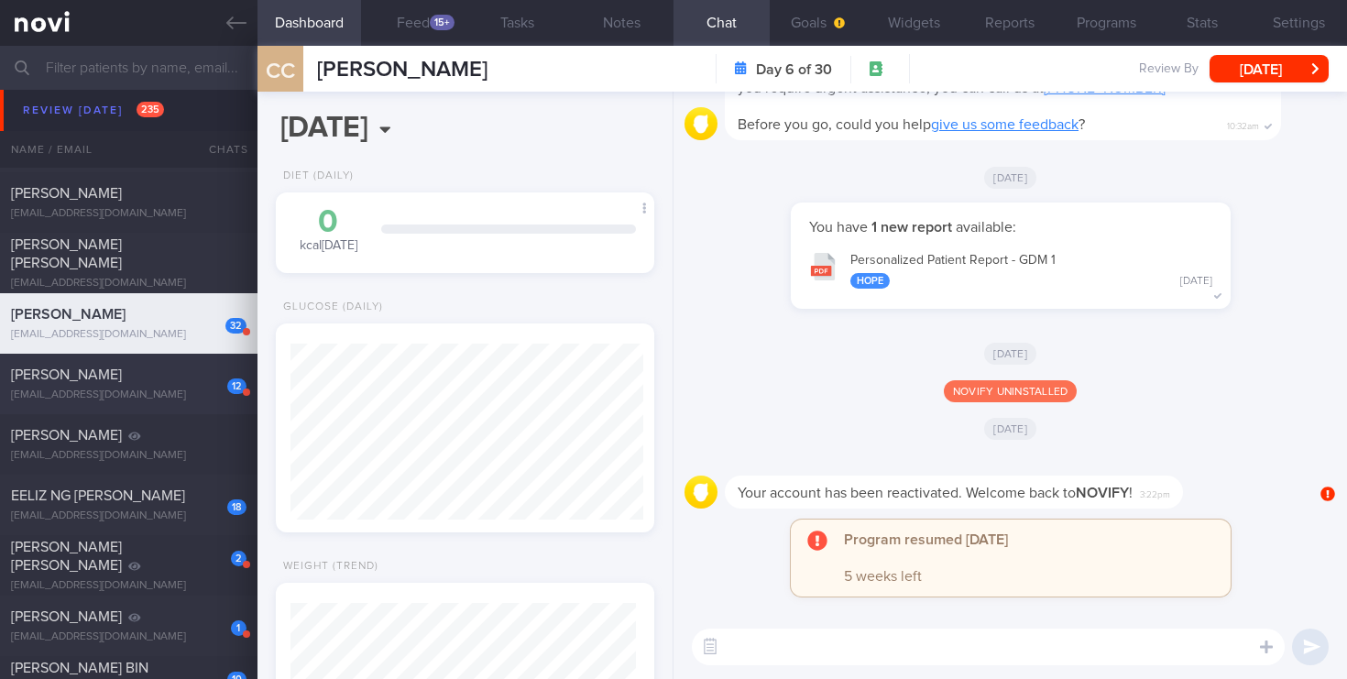
click at [180, 389] on div "[EMAIL_ADDRESS][DOMAIN_NAME]" at bounding box center [128, 395] width 235 height 14
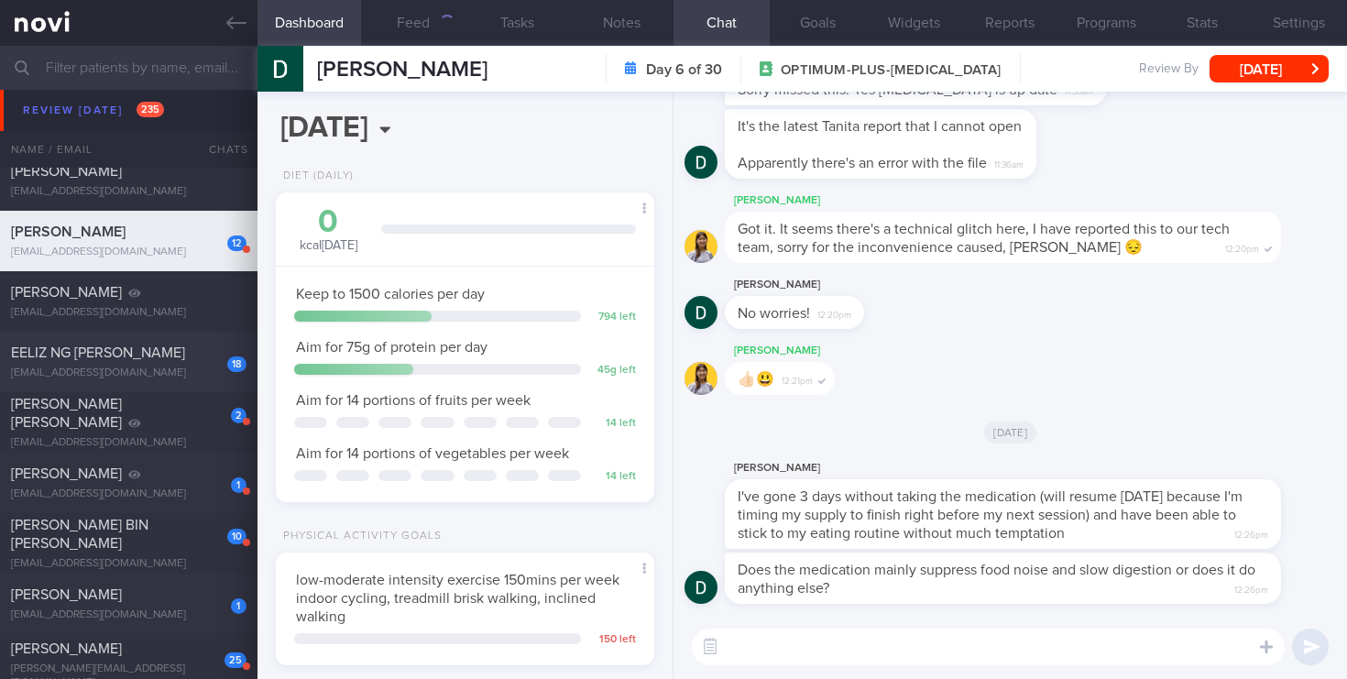
click at [191, 382] on div "18 EELIZ NG [PERSON_NAME] [EMAIL_ADDRESS][DOMAIN_NAME] [DATE] [DATE] OPTIMUM-PL…" at bounding box center [673, 362] width 1347 height 60
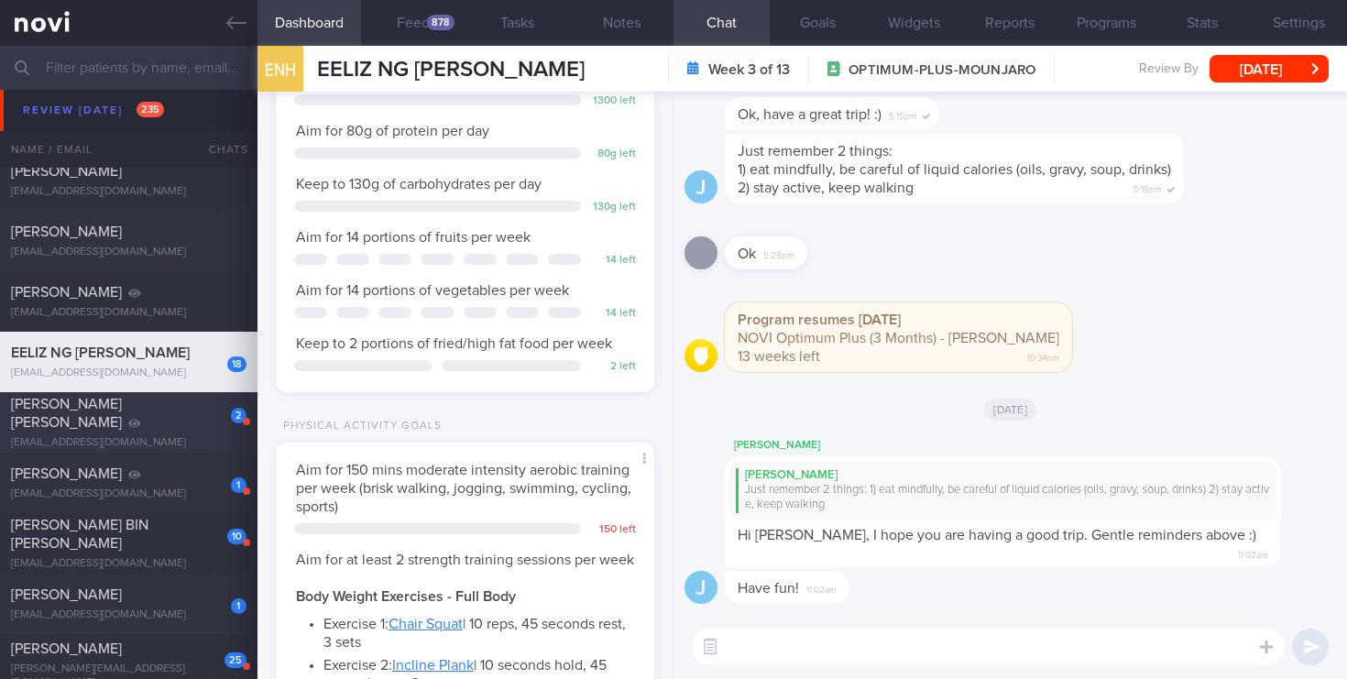
click at [153, 436] on div "[EMAIL_ADDRESS][DOMAIN_NAME]" at bounding box center [128, 443] width 235 height 14
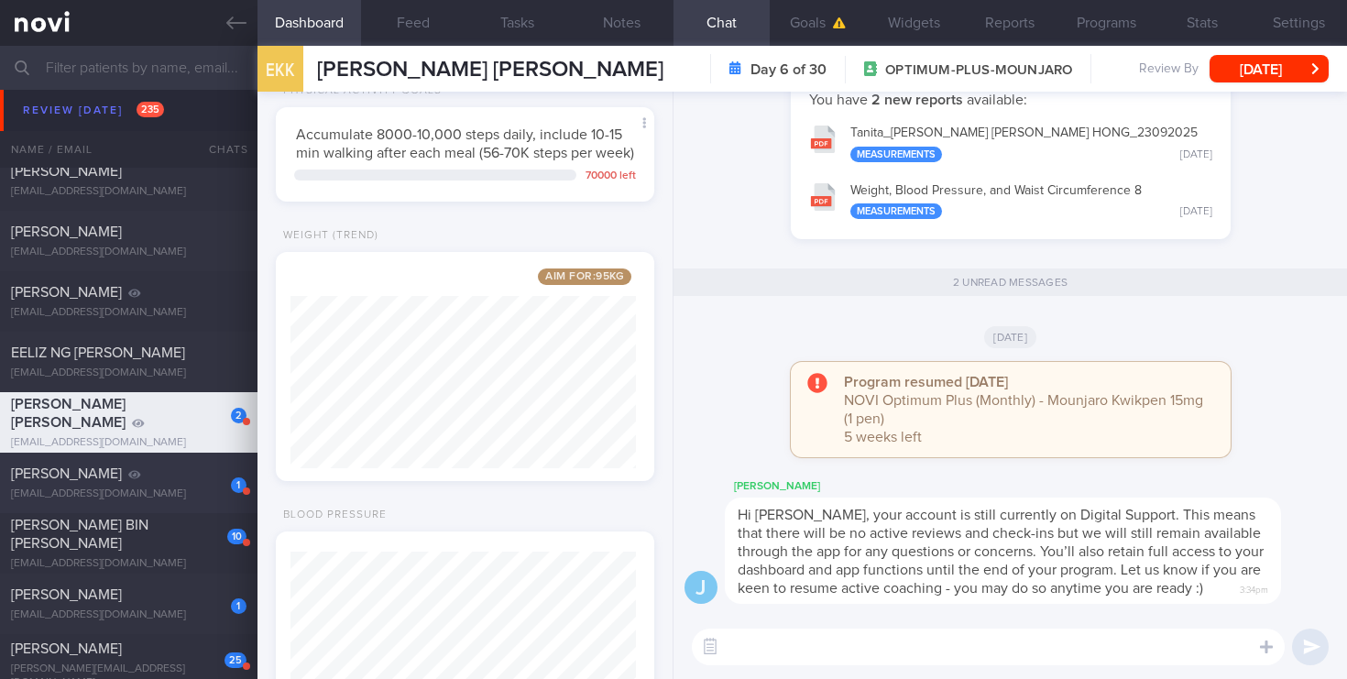
click at [114, 491] on div "[EMAIL_ADDRESS][DOMAIN_NAME]" at bounding box center [128, 494] width 235 height 14
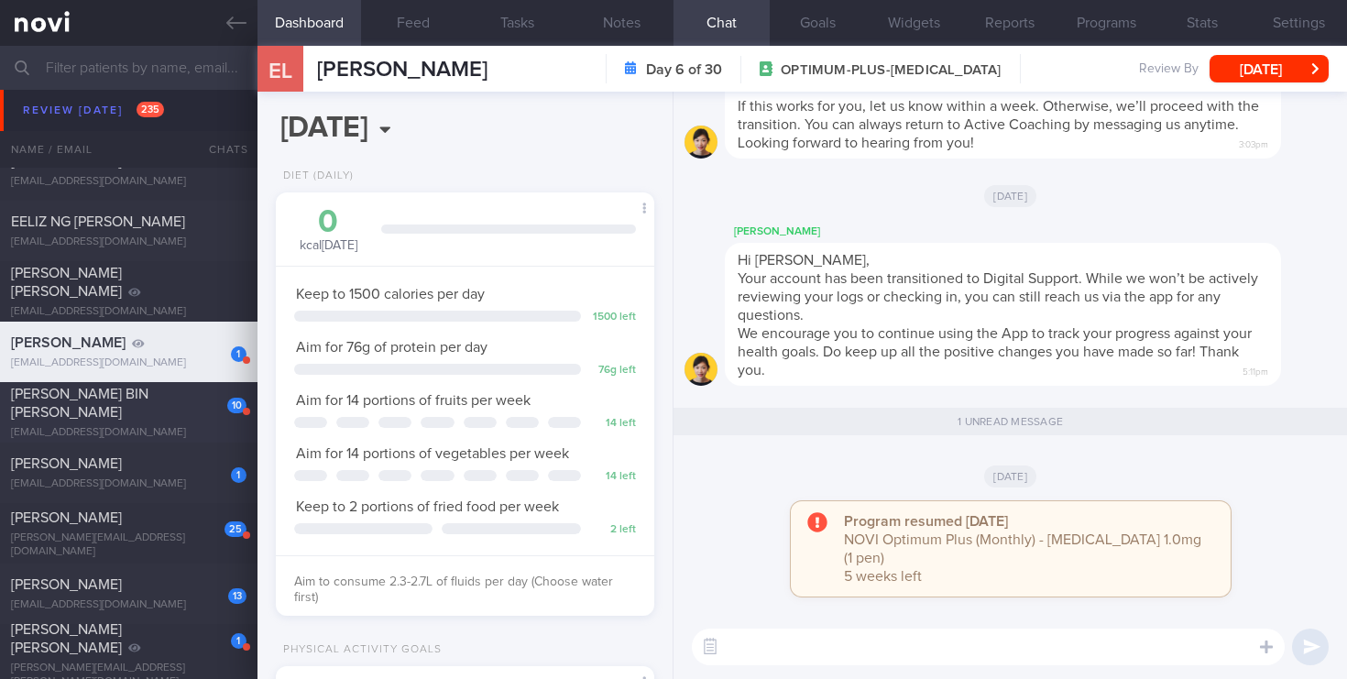
scroll to position [11592, 0]
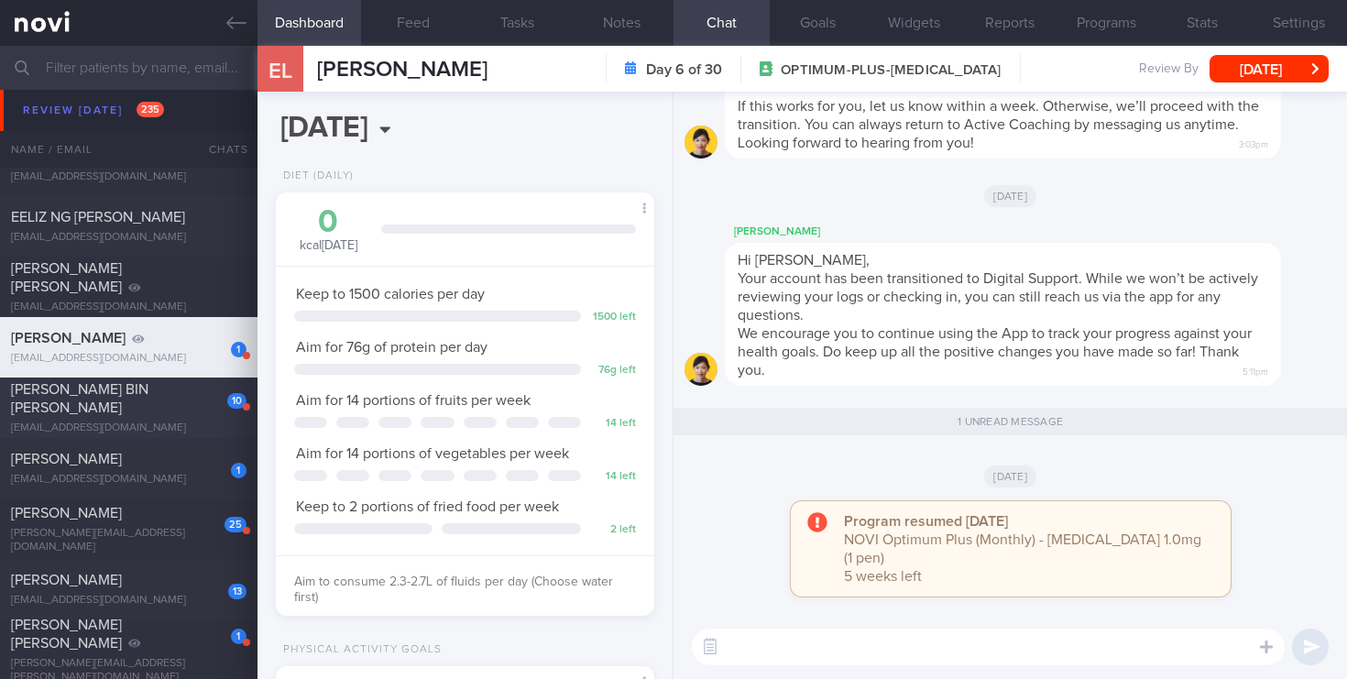
click at [189, 421] on div "[EMAIL_ADDRESS][DOMAIN_NAME]" at bounding box center [128, 428] width 235 height 14
